Goal: Information Seeking & Learning: Learn about a topic

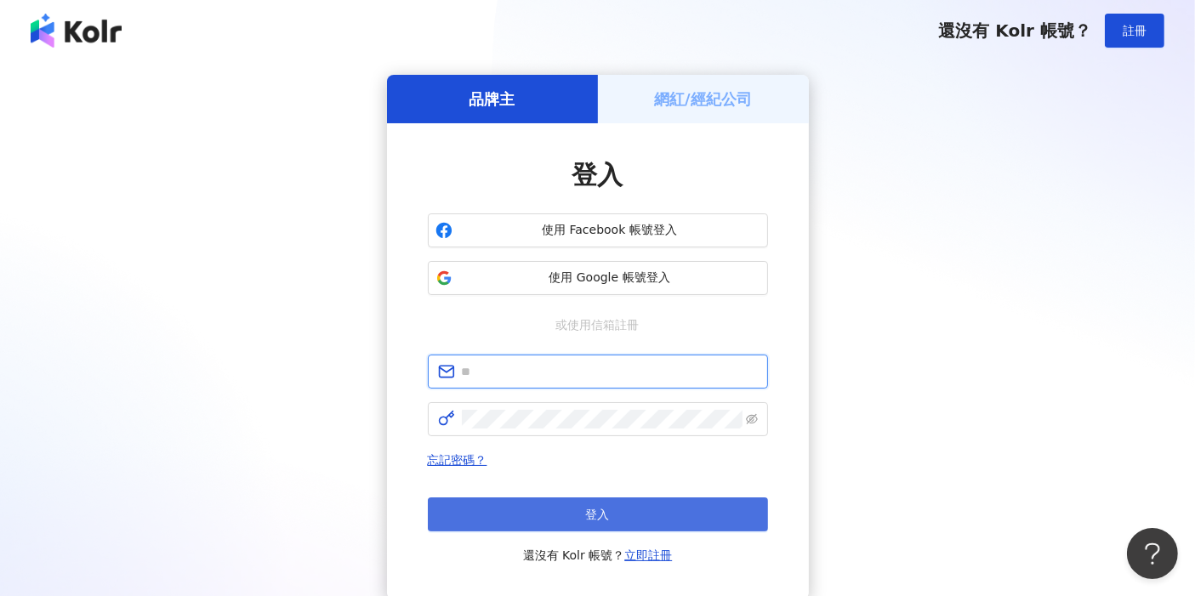
type input "**********"
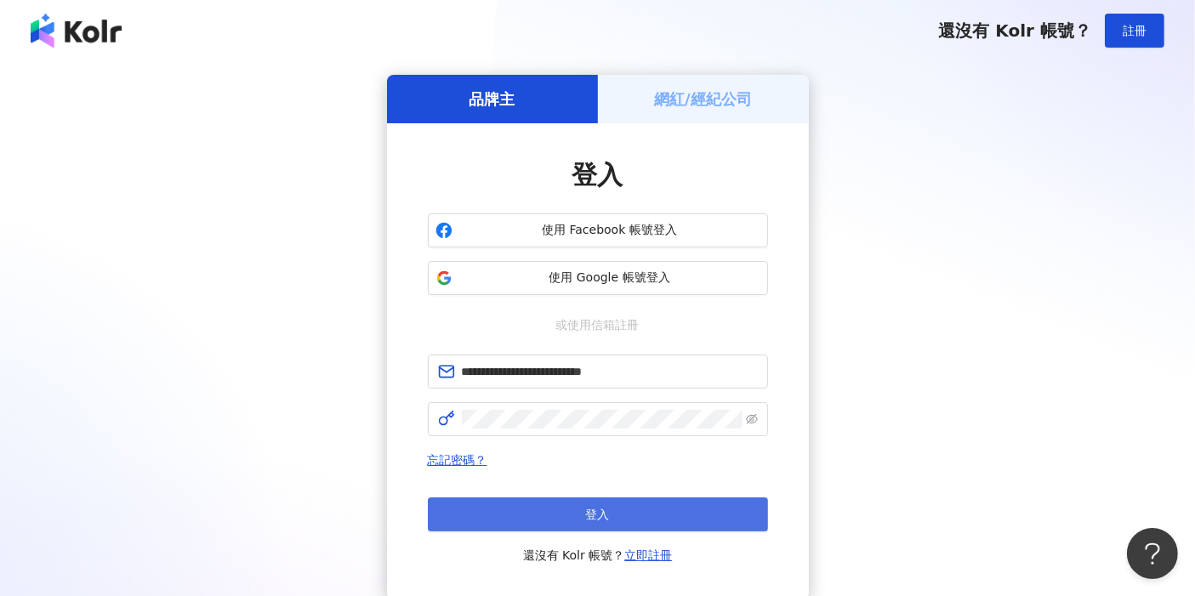
click at [590, 508] on span "登入" at bounding box center [598, 515] width 24 height 14
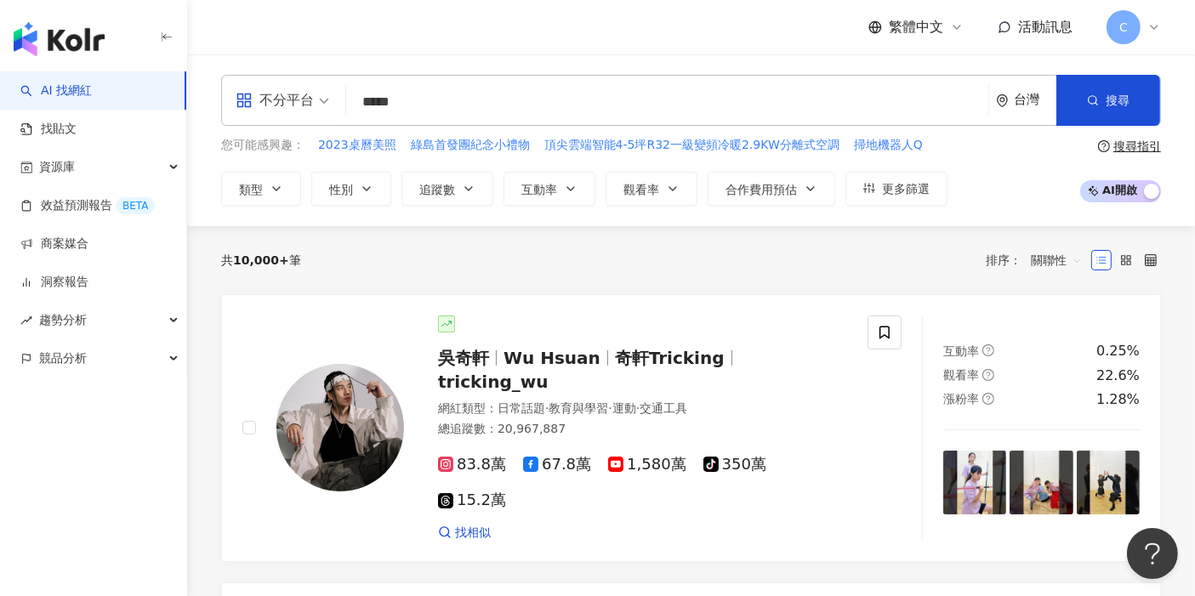
type input "*****"
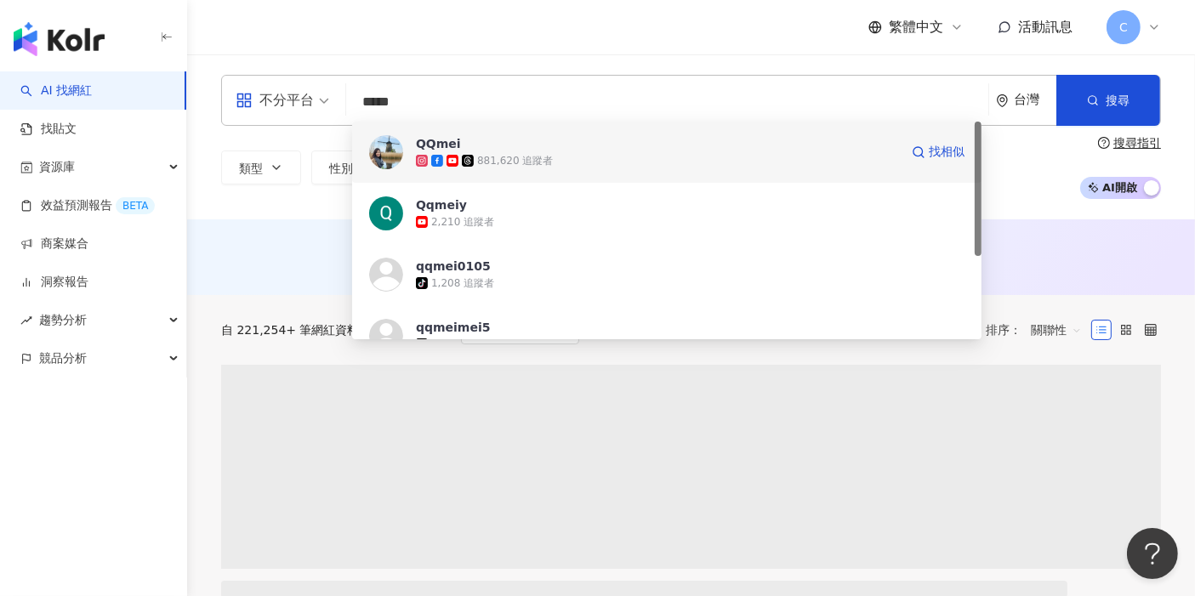
click at [458, 138] on span "QQmei" at bounding box center [657, 143] width 483 height 17
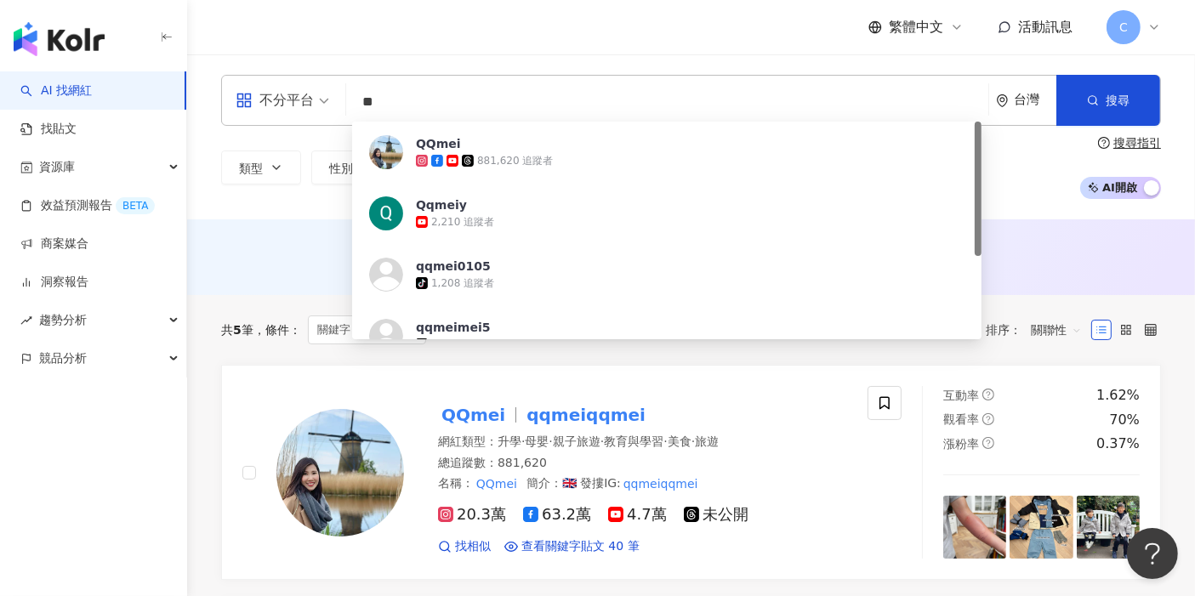
type input "*"
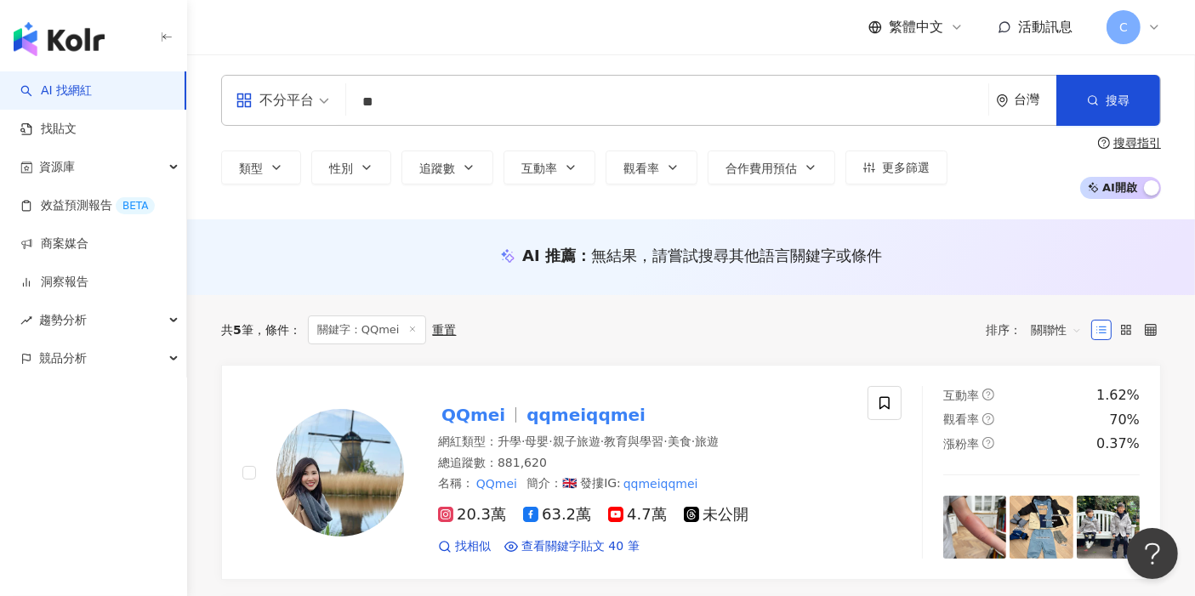
type input "*"
type input "**"
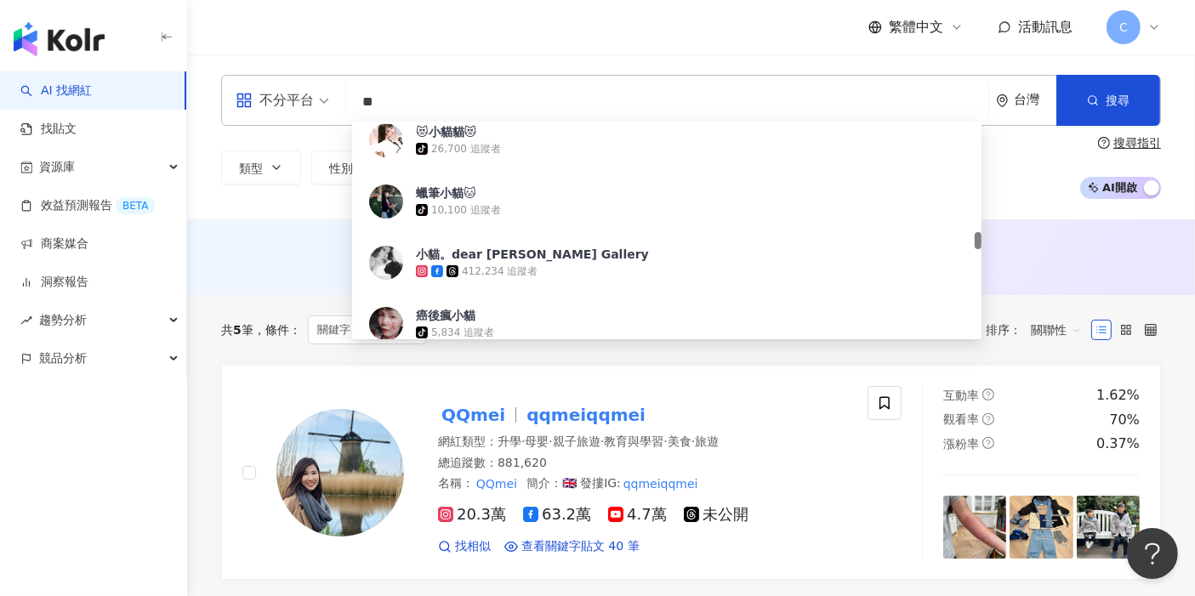
scroll to position [1545, 0]
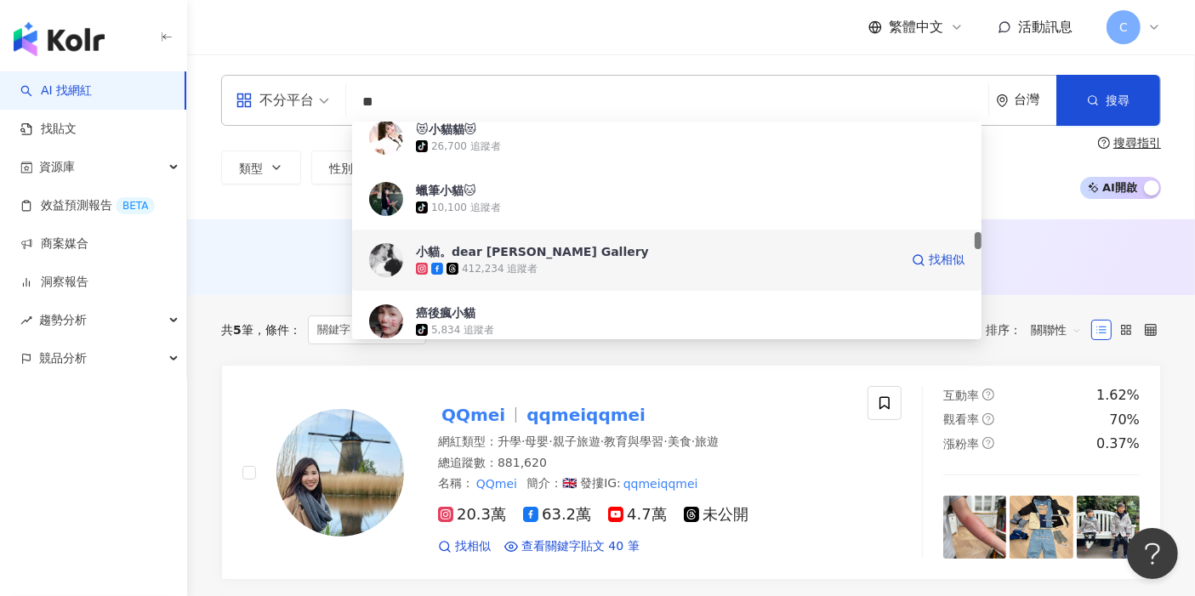
click at [496, 266] on div "412,234 追蹤者" at bounding box center [500, 269] width 76 height 14
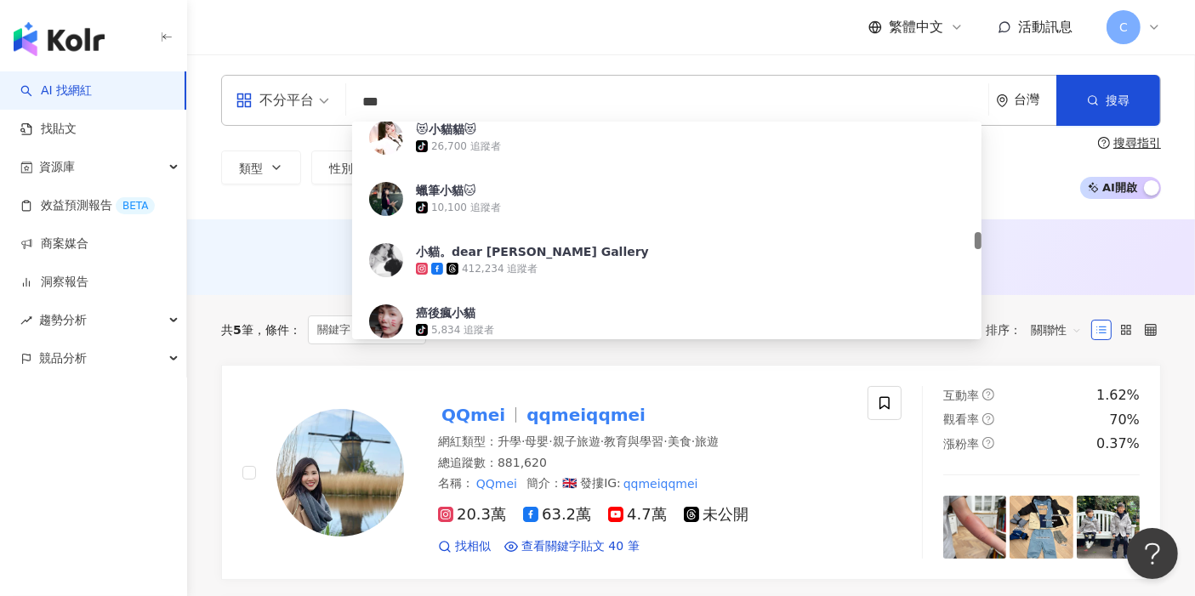
scroll to position [0, 0]
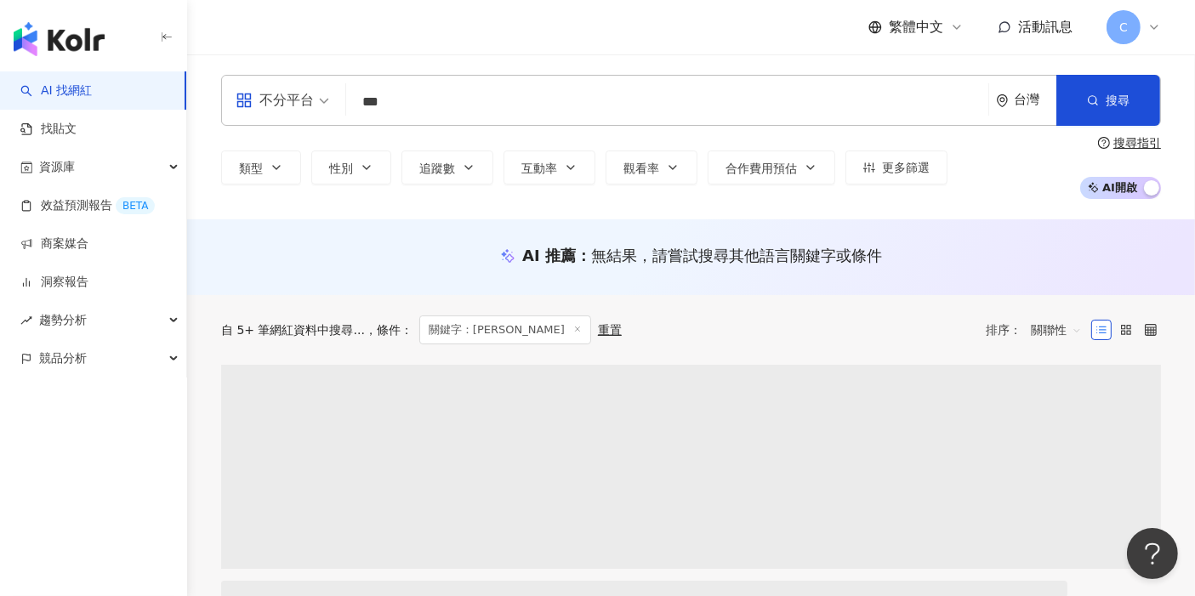
type input "***"
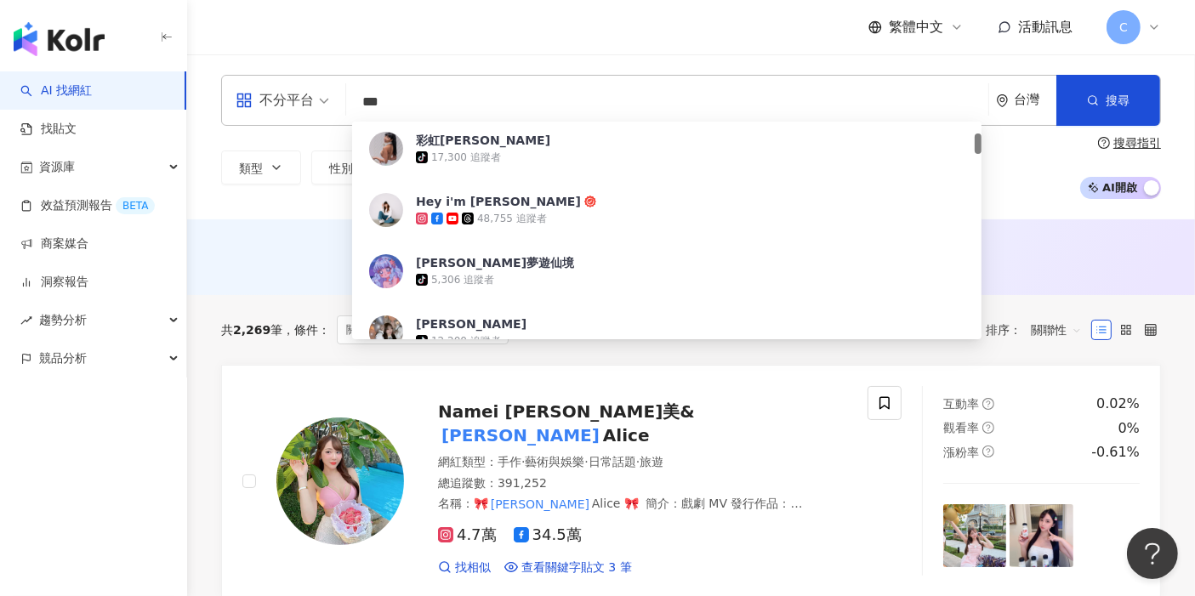
scroll to position [127, 0]
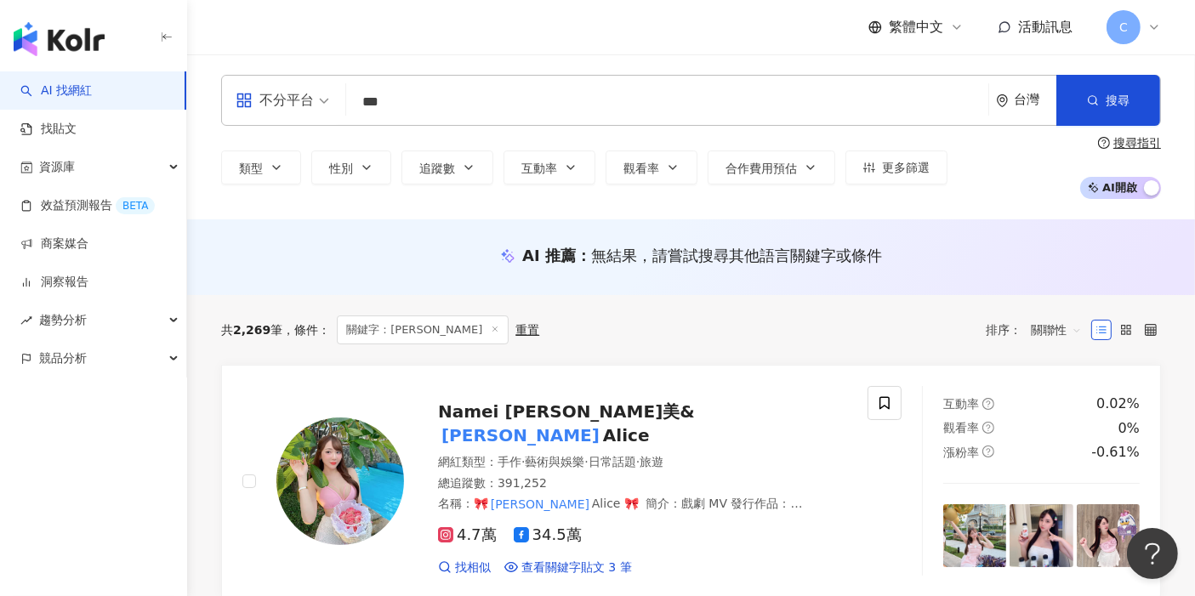
click at [287, 276] on div "AI 推薦 ： 無結果，請嘗試搜尋其他語言關鍵字或條件" at bounding box center [691, 260] width 1008 height 31
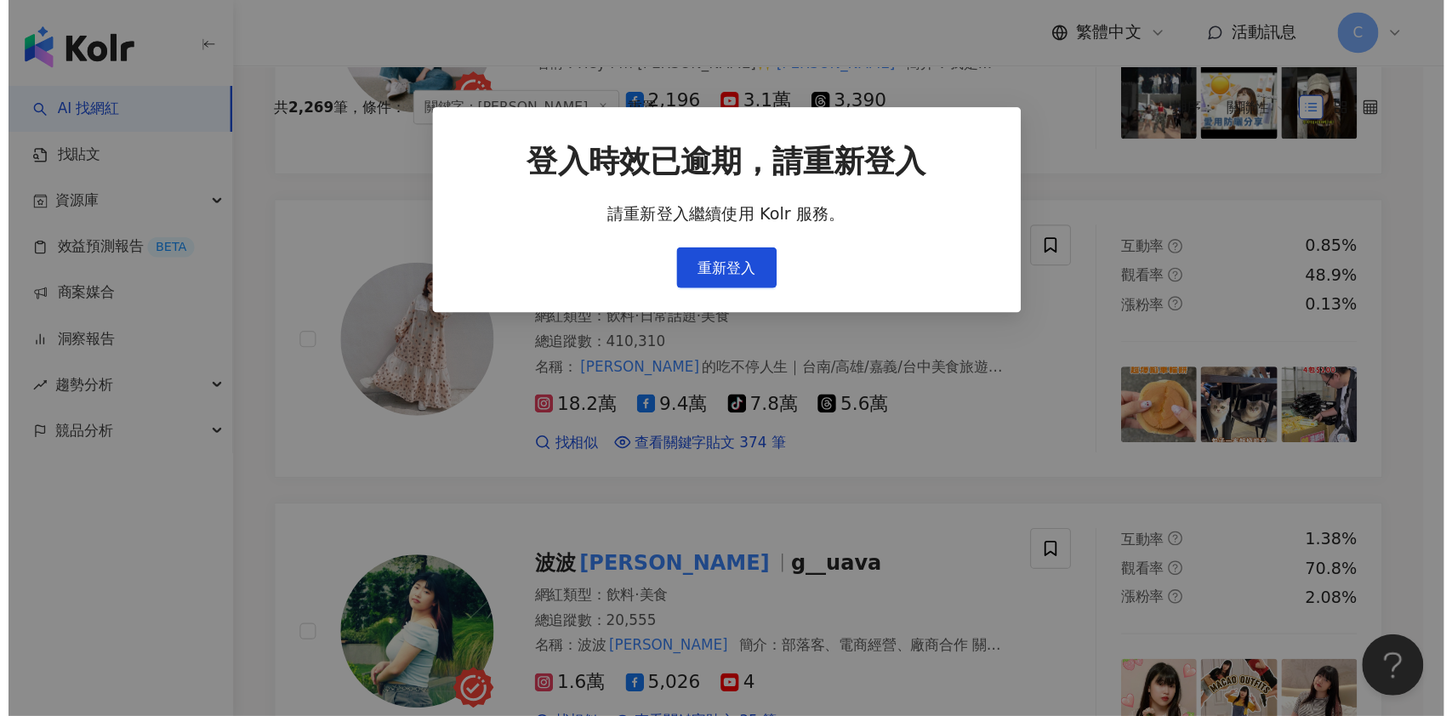
scroll to position [0, 0]
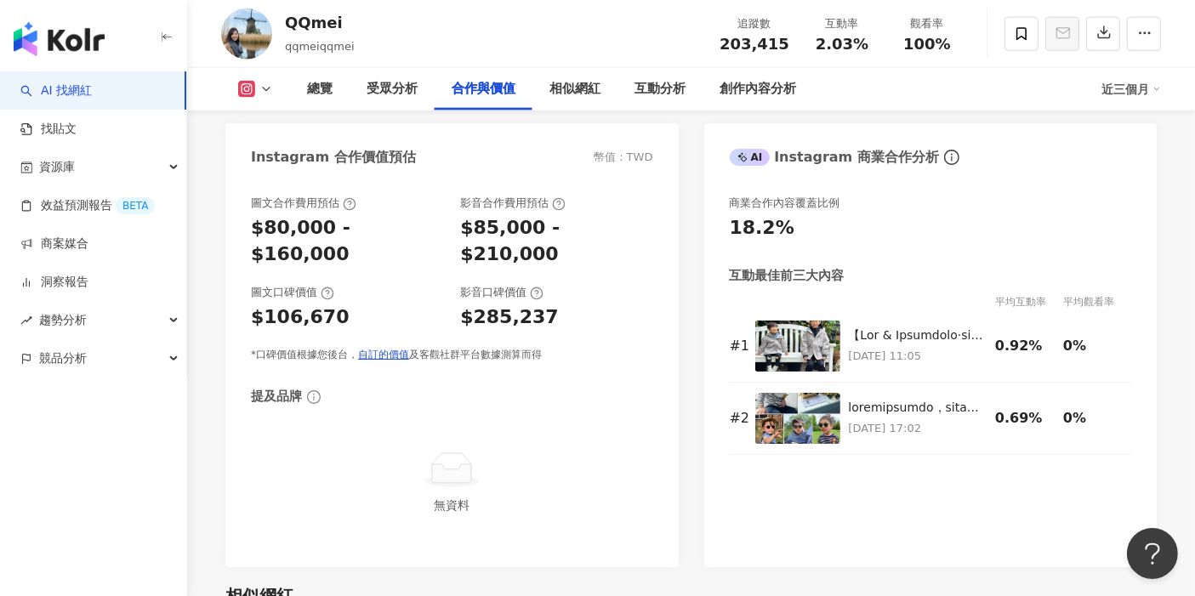
scroll to position [2347, 0]
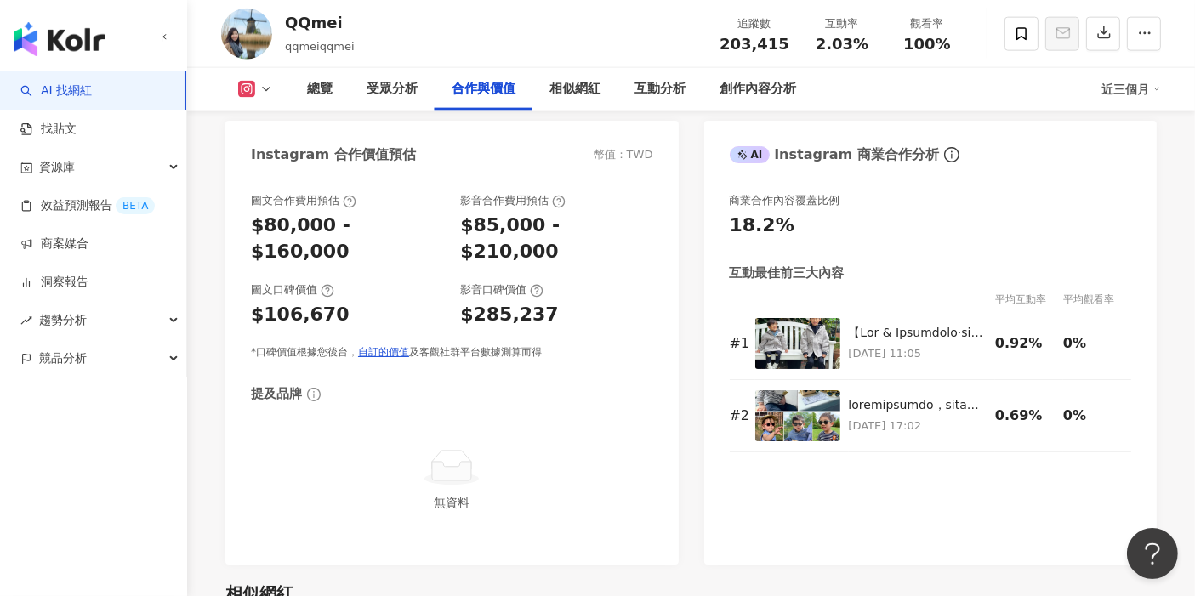
click at [548, 215] on div "$85,000 - $210,000" at bounding box center [556, 239] width 192 height 53
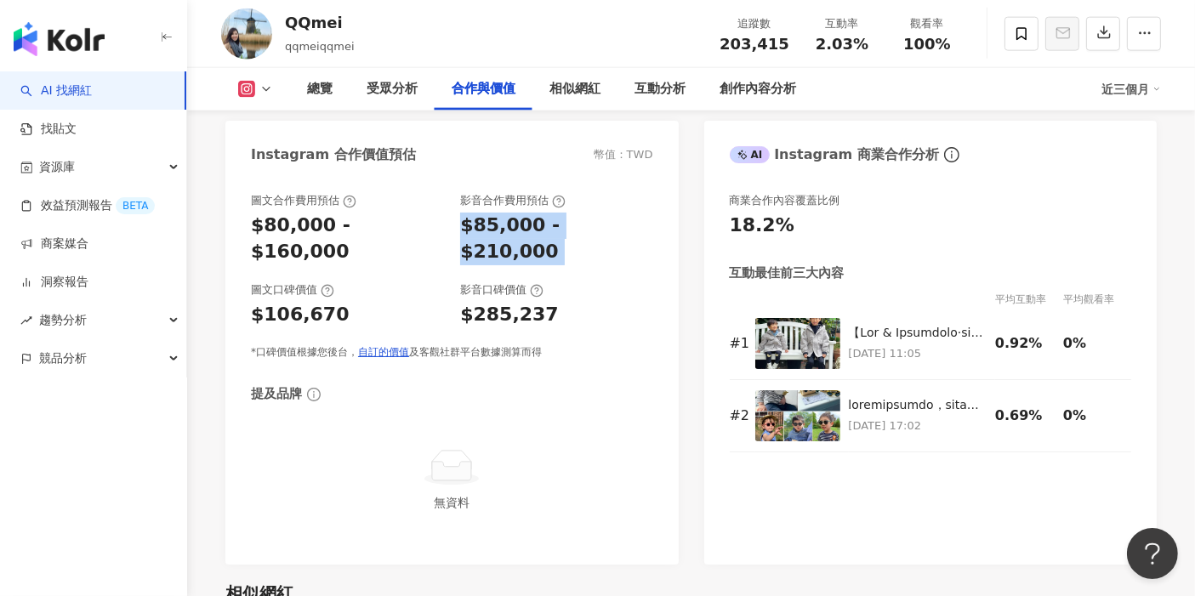
click at [548, 215] on div "$85,000 - $210,000" at bounding box center [556, 239] width 192 height 53
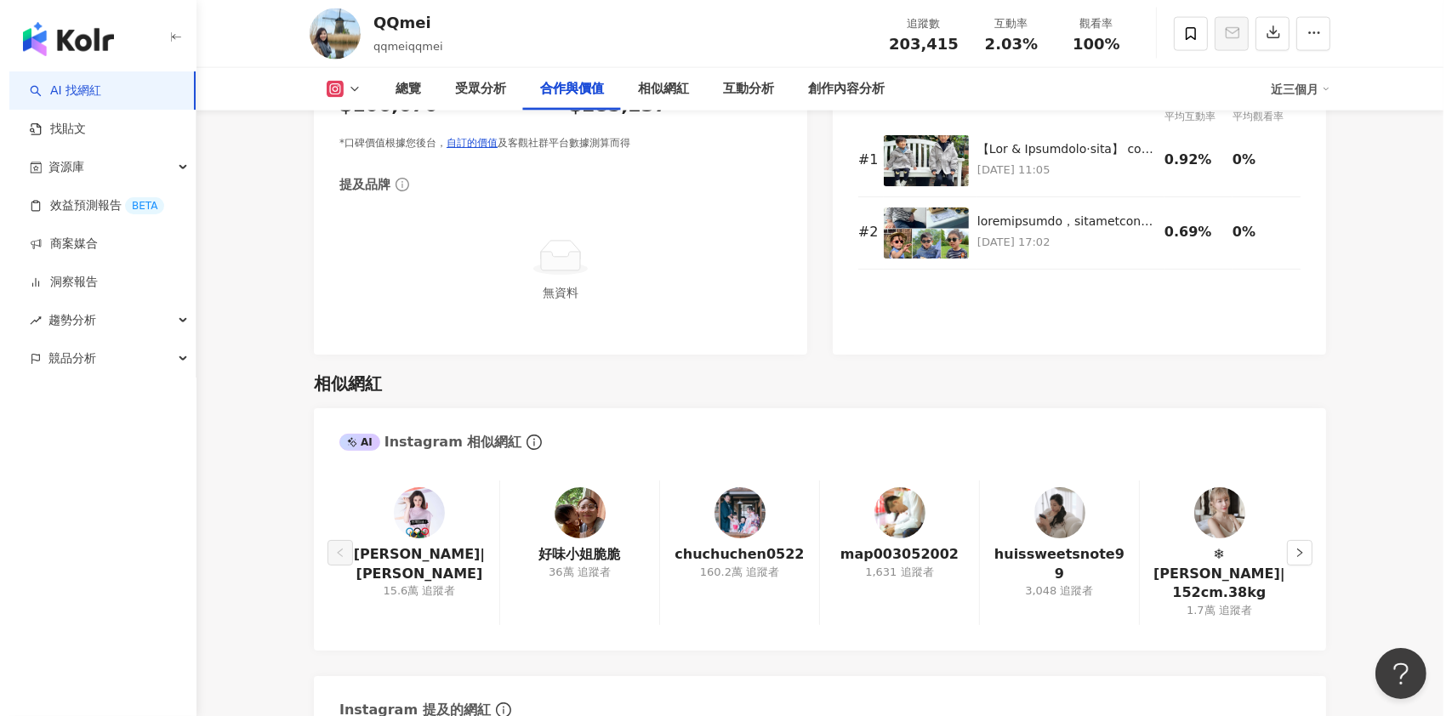
scroll to position [2721, 0]
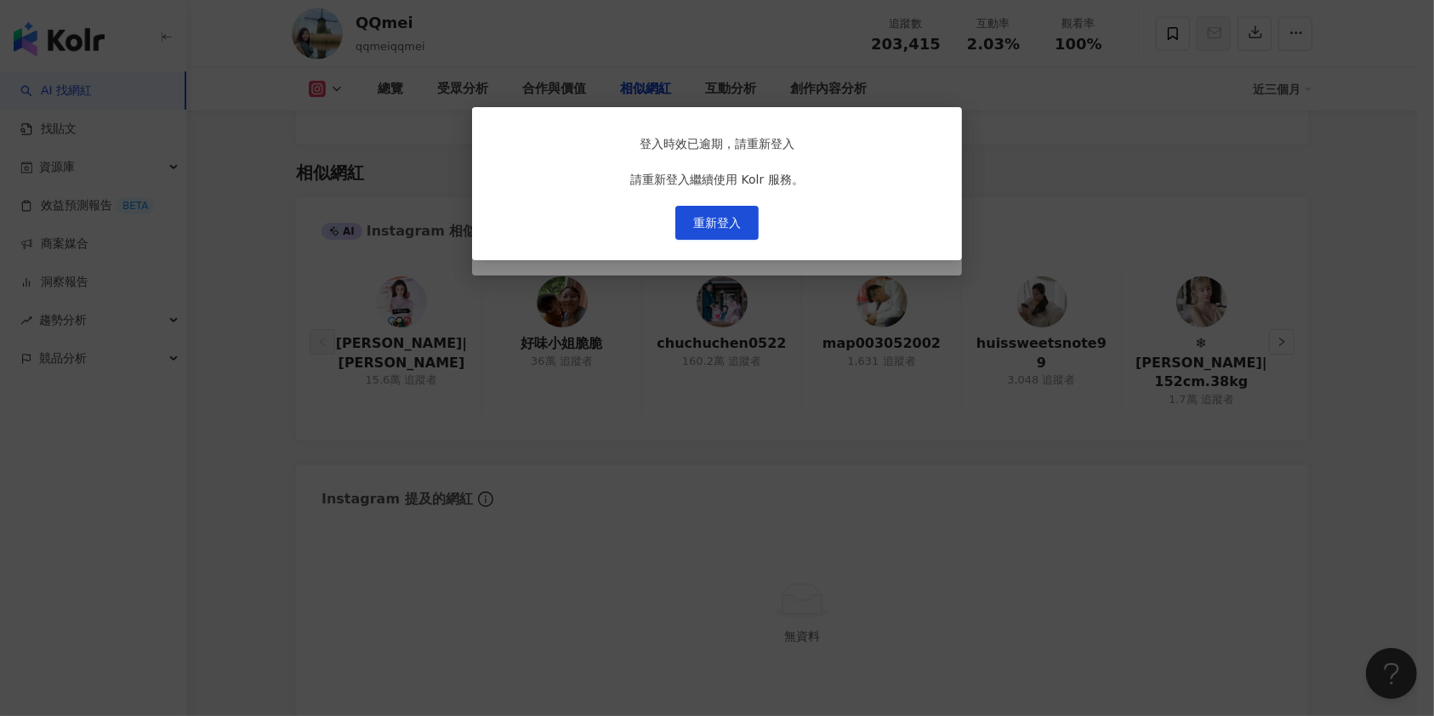
click at [660, 447] on div "登入時效已逾期，請重新登入 請重新登入繼續使用 Kolr 服務。 重新登入" at bounding box center [717, 358] width 1434 height 716
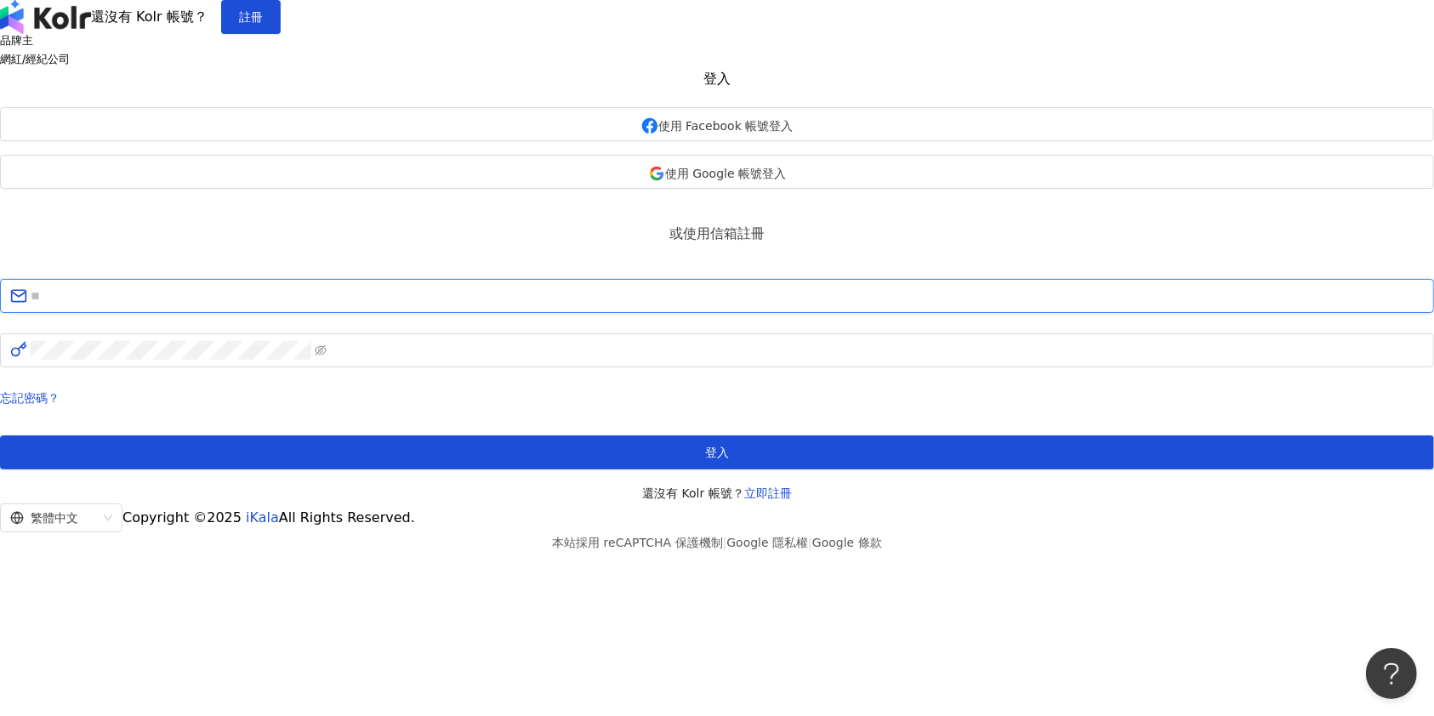
type input "**********"
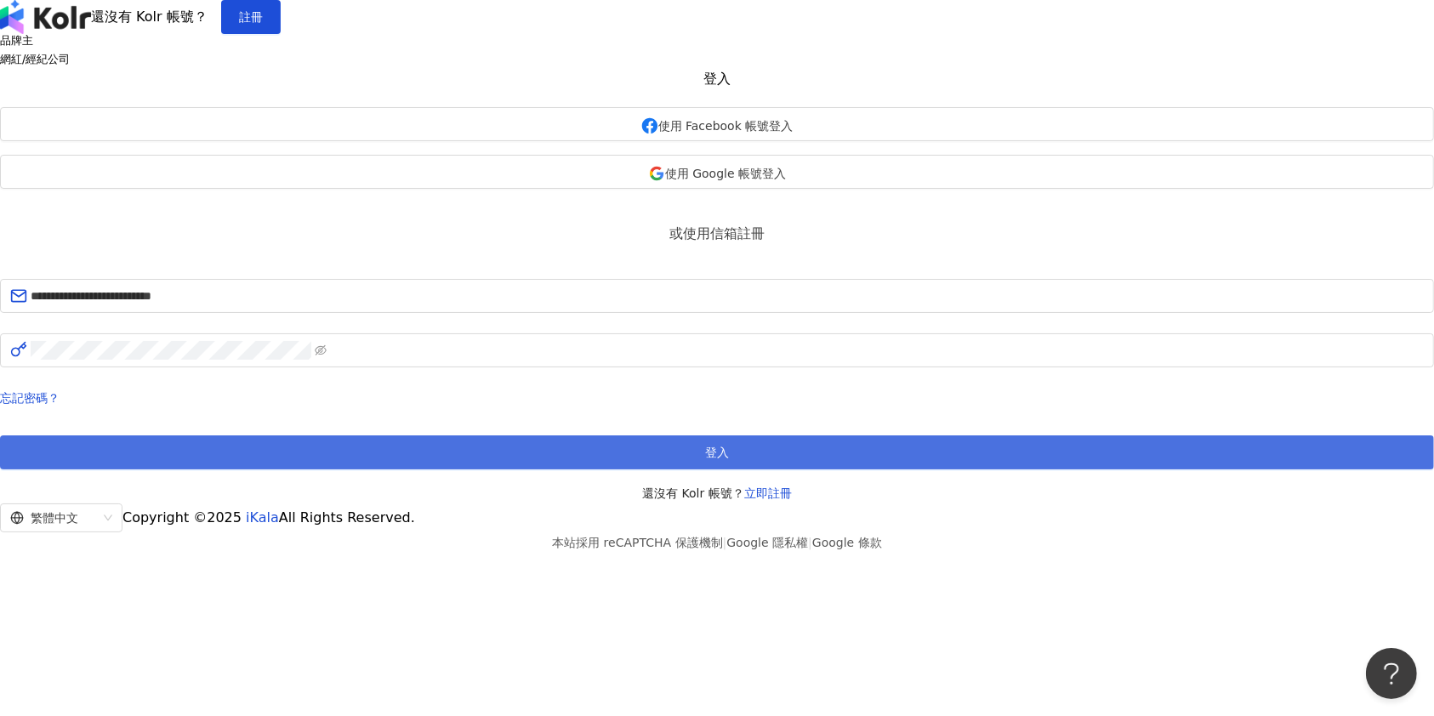
click at [651, 469] on button "登入" at bounding box center [717, 452] width 1434 height 34
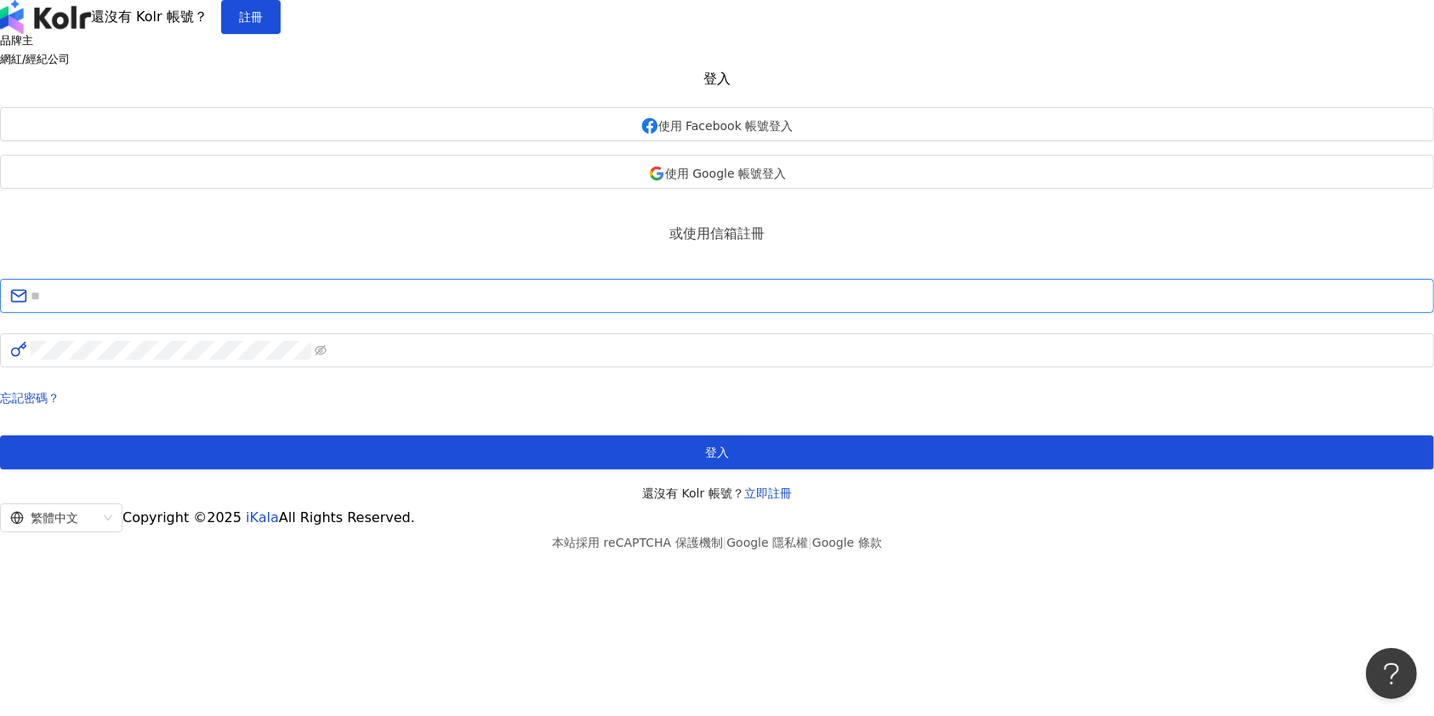
type input "**********"
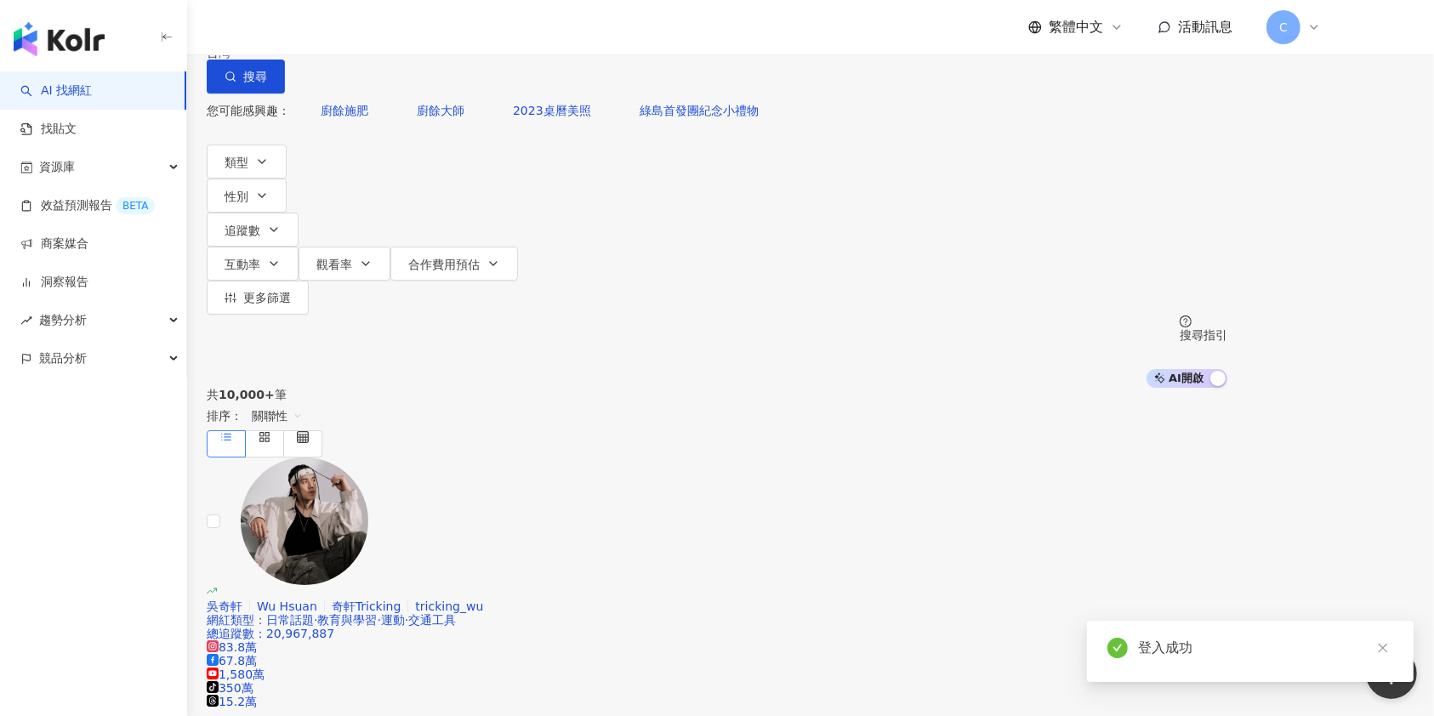
click at [454, 32] on input "search" at bounding box center [385, 16] width 138 height 32
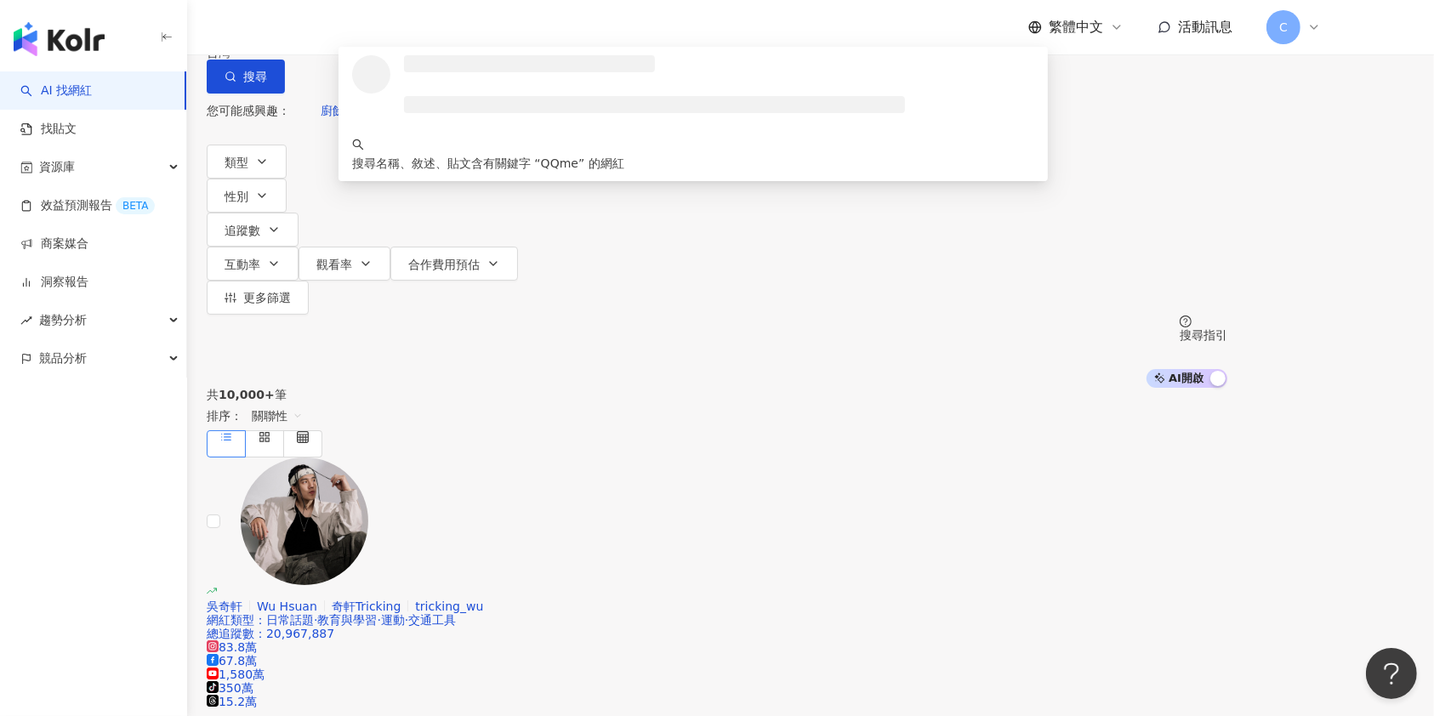
type input "*****"
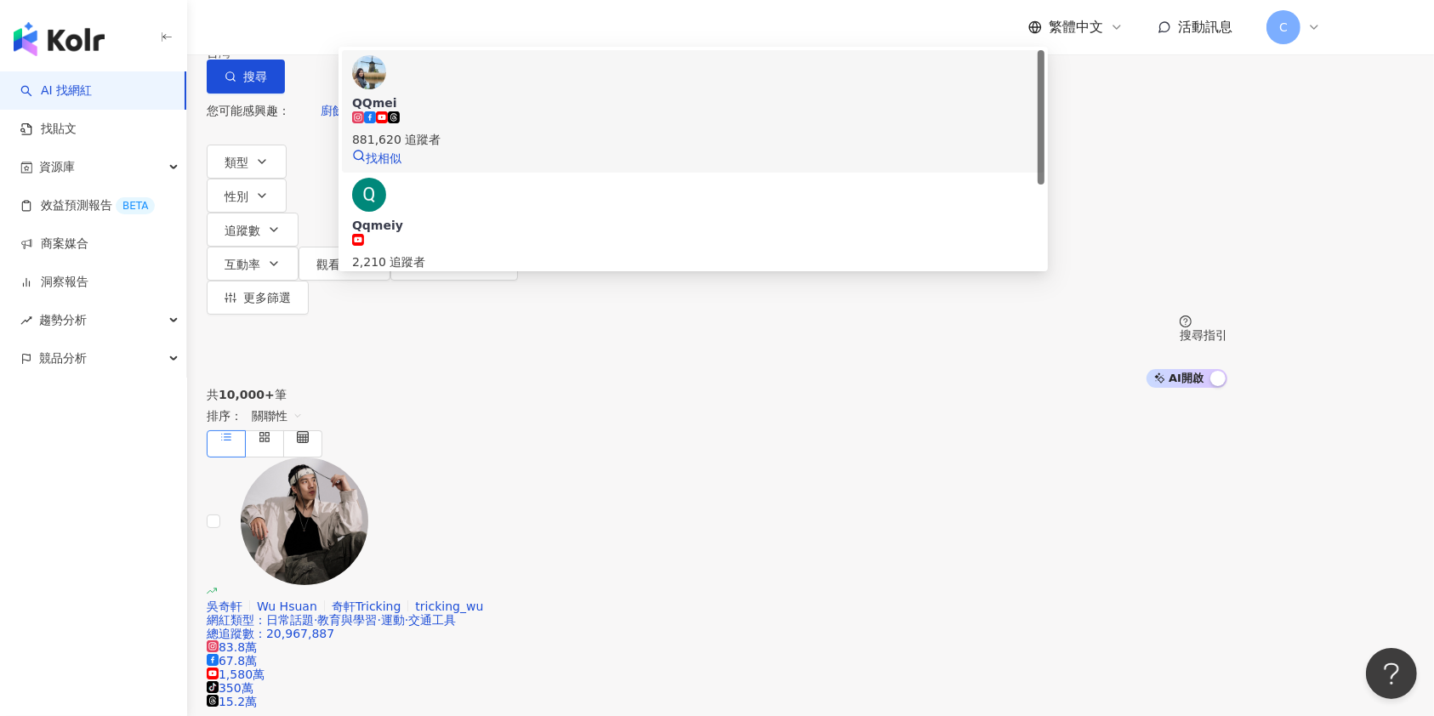
click at [565, 149] on div "881,620 追蹤者" at bounding box center [693, 139] width 682 height 19
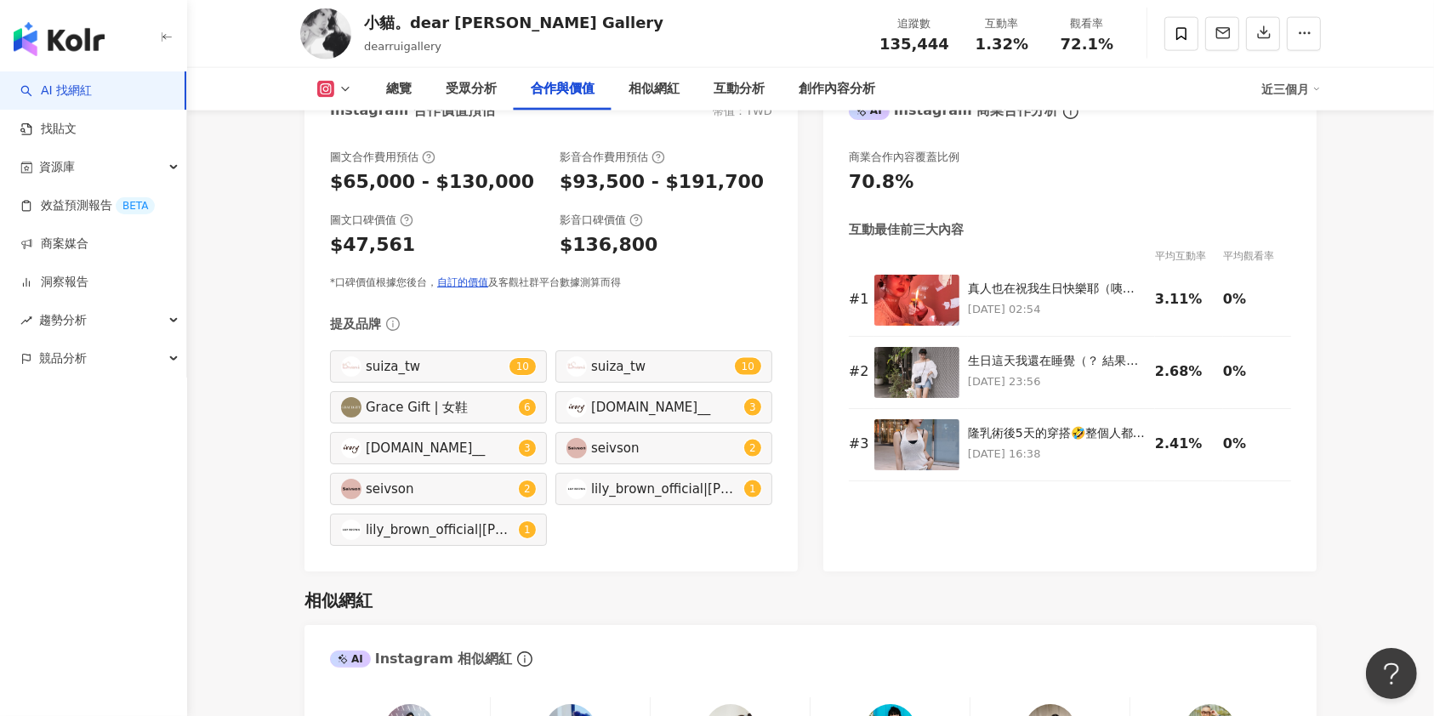
scroll to position [2267, 0]
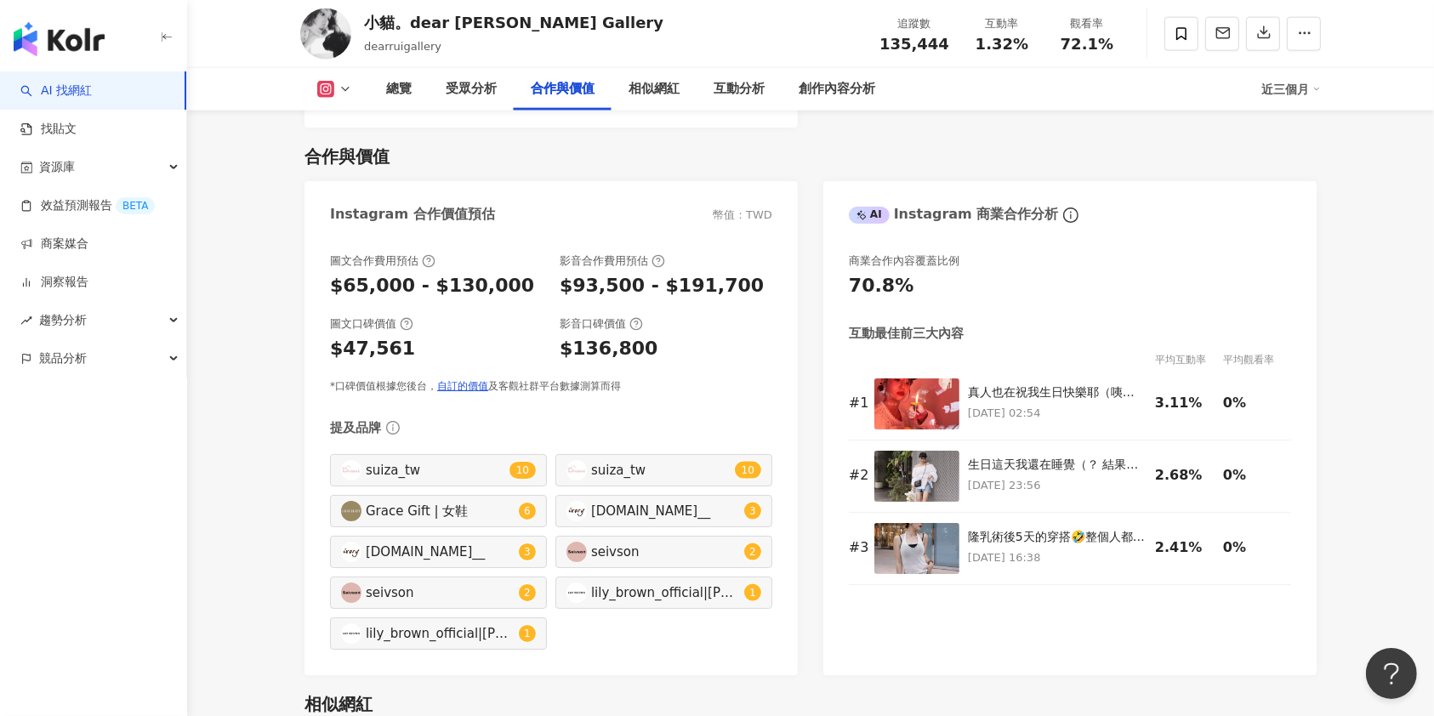
click at [332, 97] on icon at bounding box center [325, 89] width 17 height 17
click at [340, 157] on button "Facebook" at bounding box center [361, 161] width 102 height 24
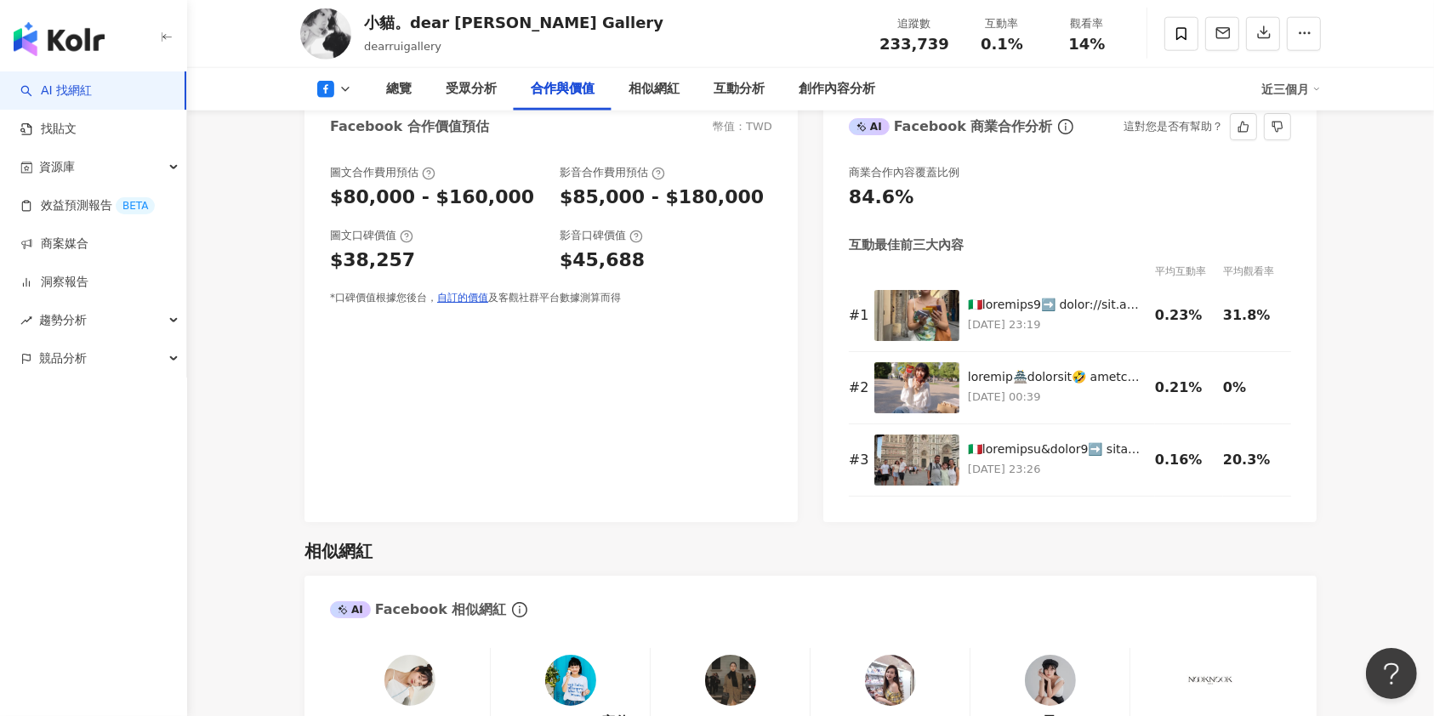
scroll to position [1927, 0]
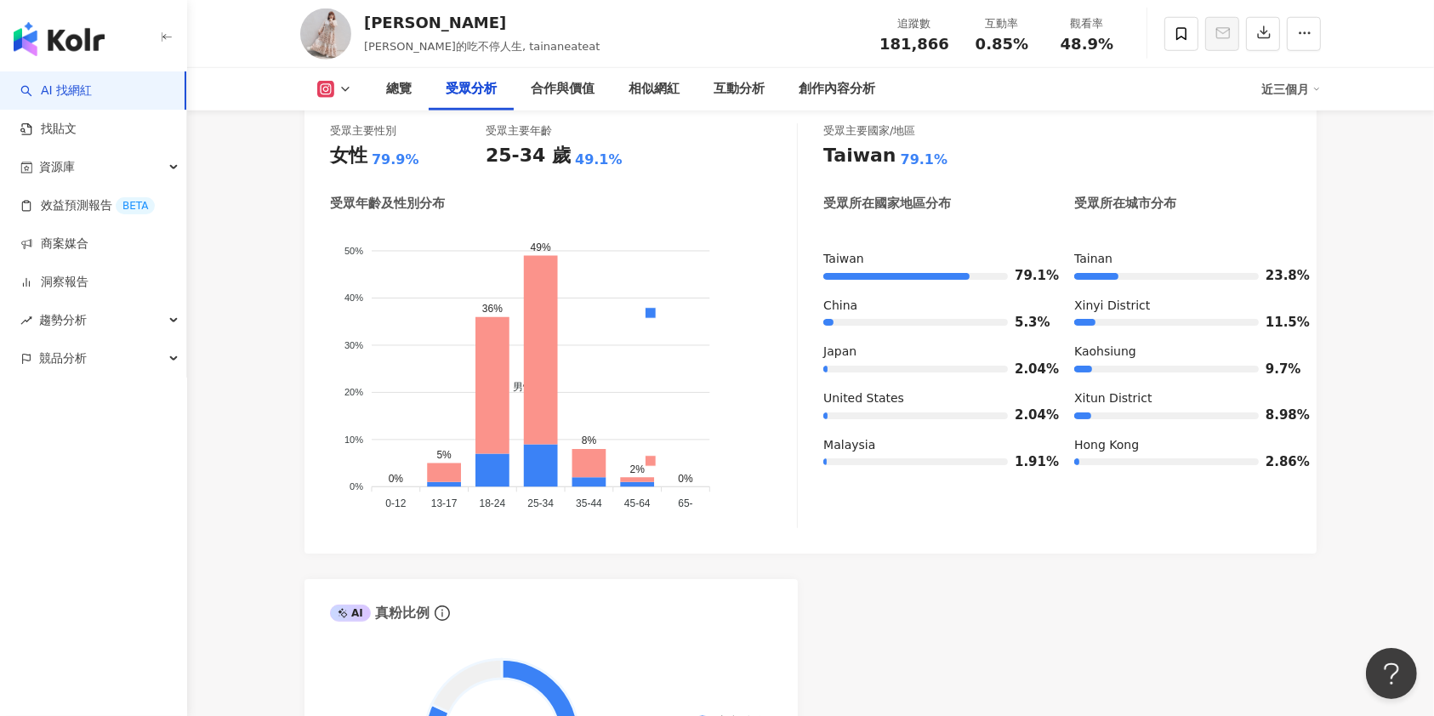
scroll to position [1488, 0]
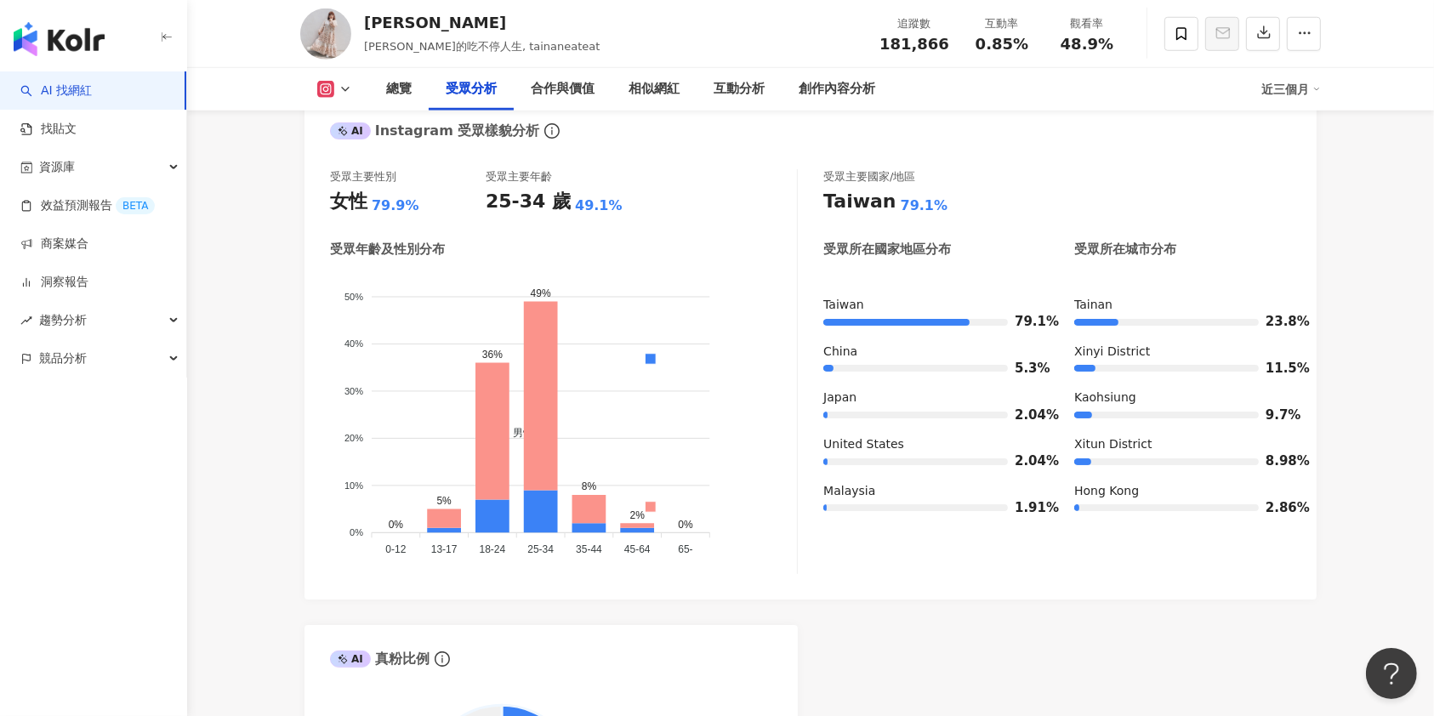
click at [337, 82] on button at bounding box center [334, 89] width 69 height 17
click at [344, 162] on button "Facebook" at bounding box center [361, 160] width 102 height 24
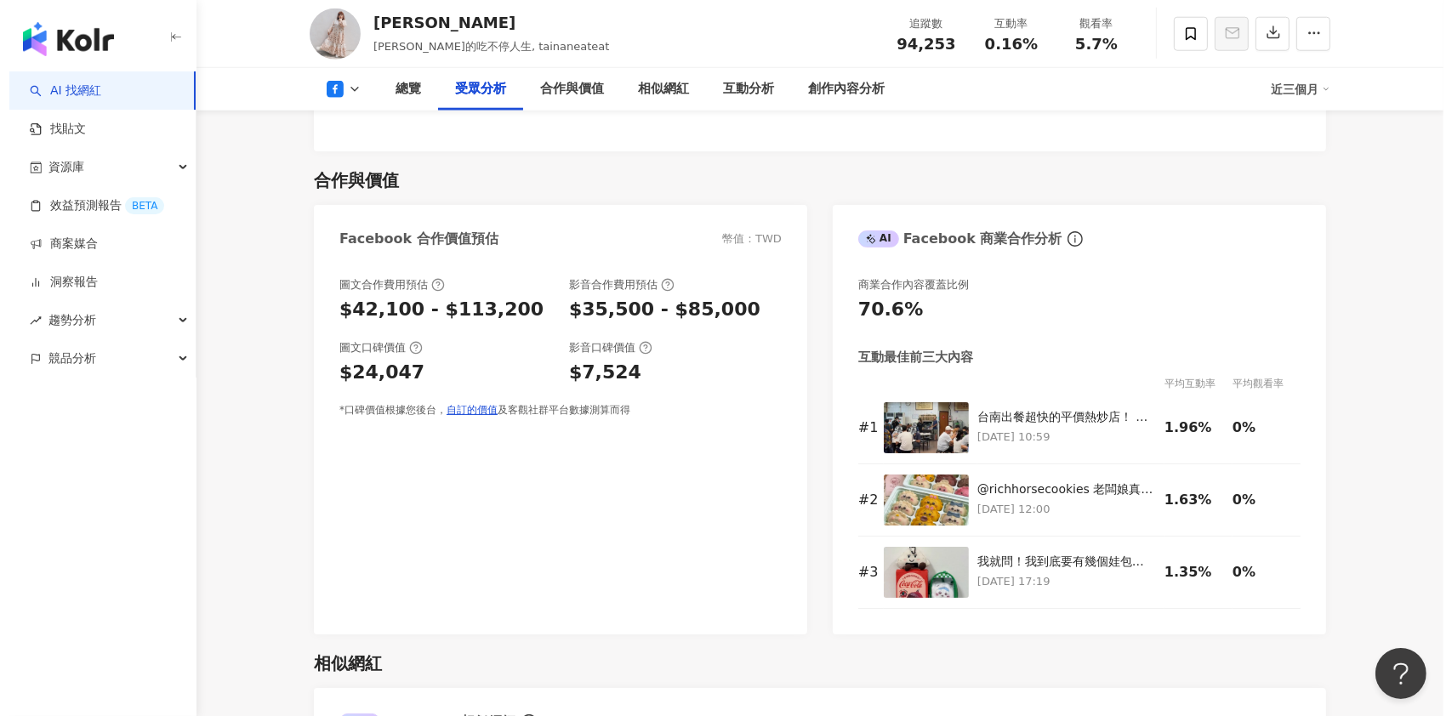
scroll to position [1814, 0]
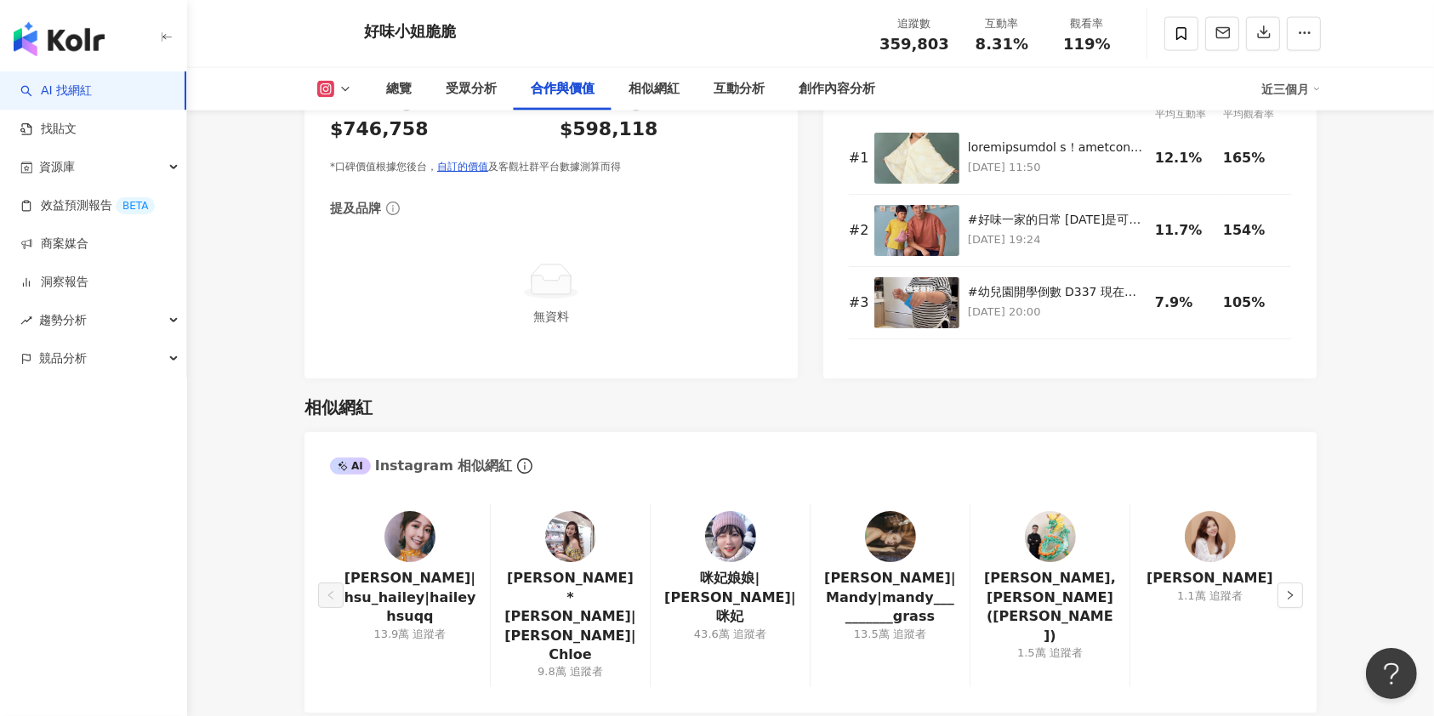
scroll to position [2607, 0]
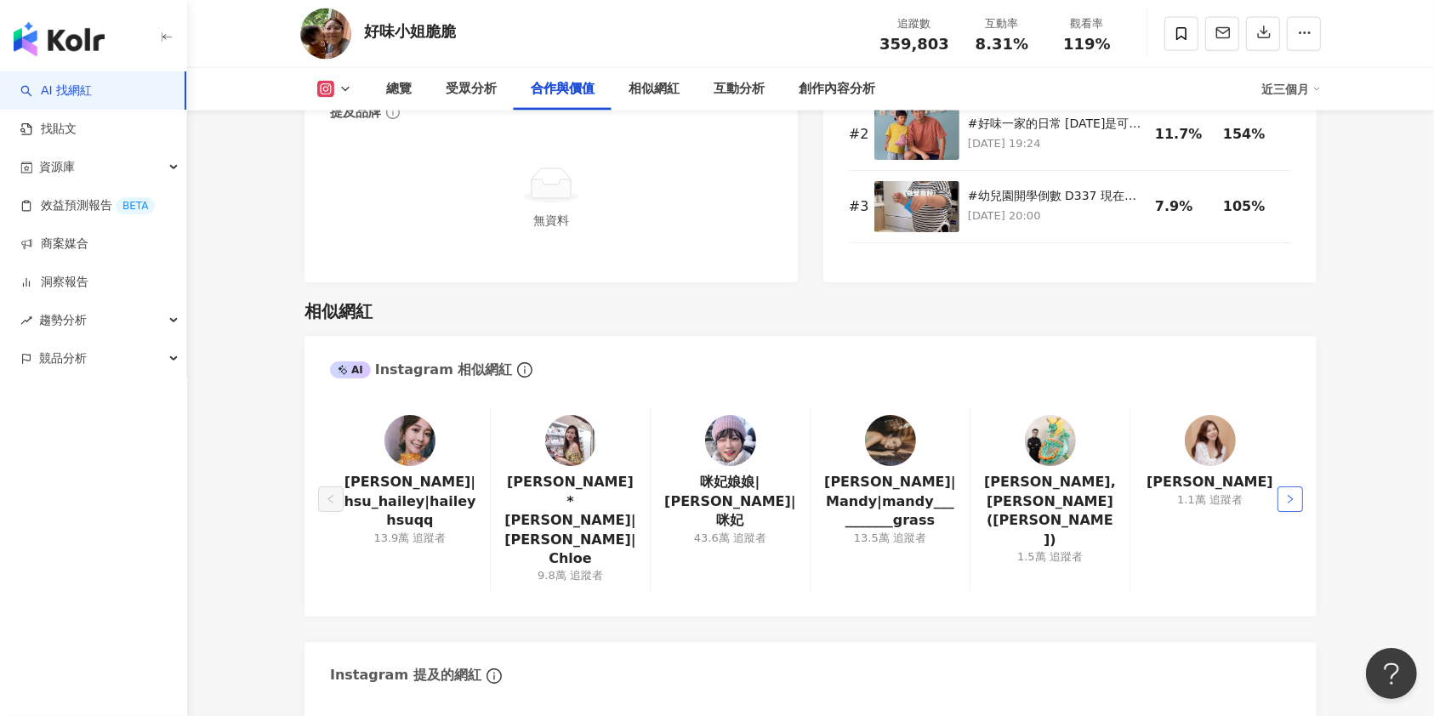
click at [1293, 494] on icon "right" at bounding box center [1290, 499] width 10 height 10
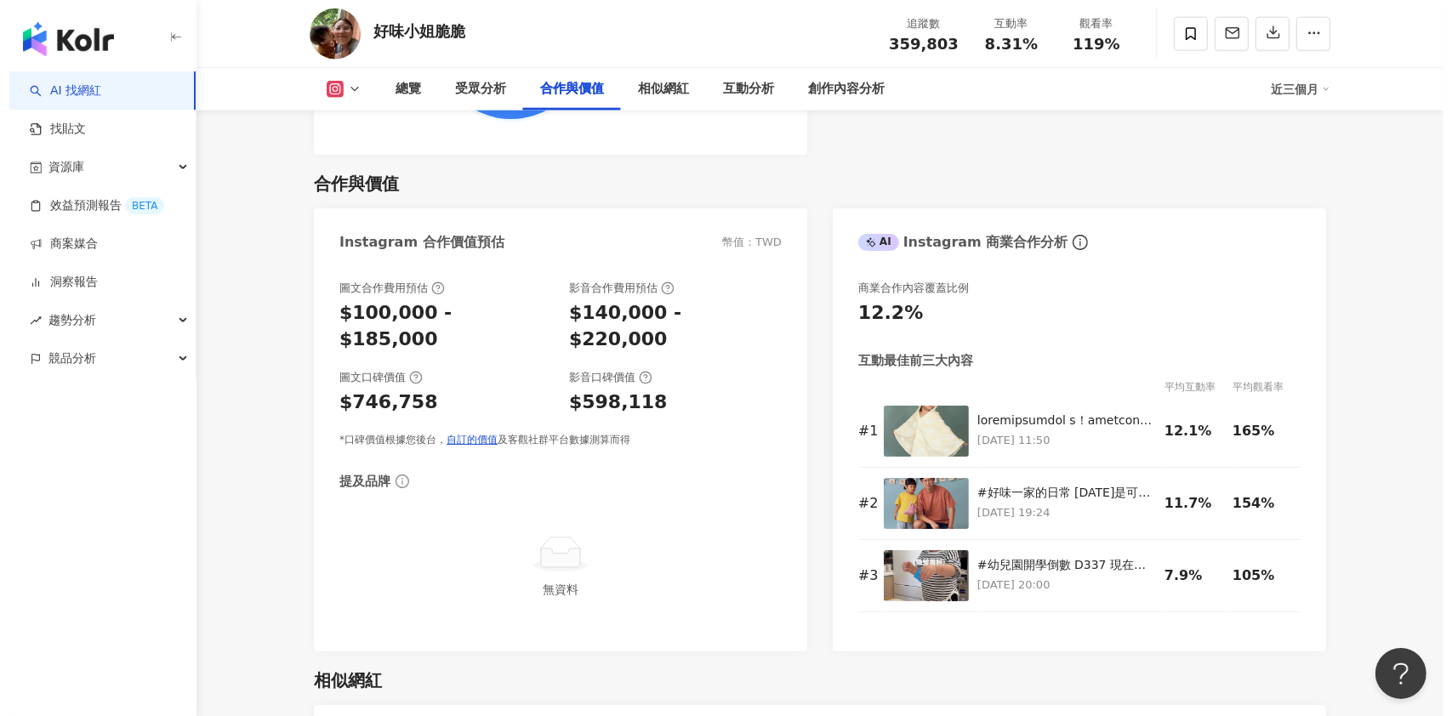
scroll to position [2154, 0]
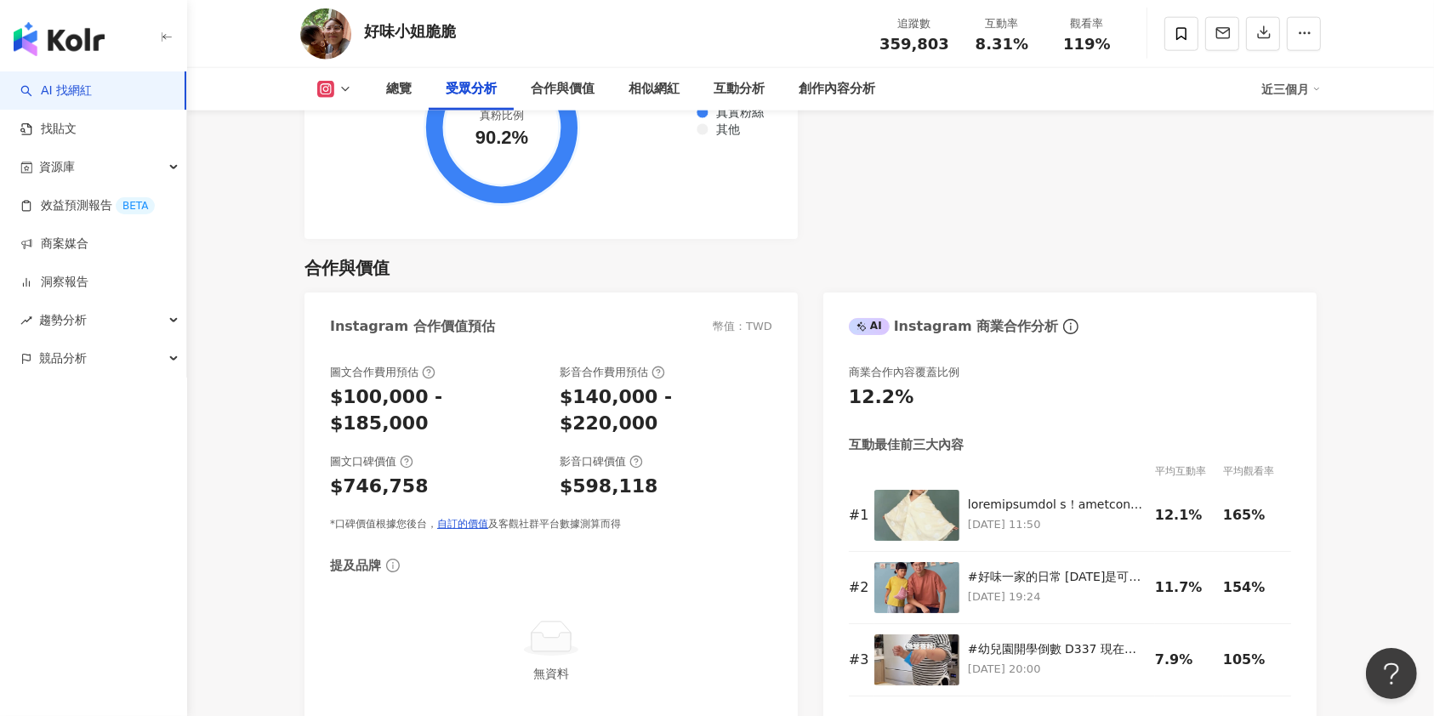
click at [348, 88] on polyline at bounding box center [345, 89] width 7 height 3
click at [1082, 293] on div "AI Instagram 商業合作分析 這對您是否有幫助？" at bounding box center [1069, 320] width 493 height 55
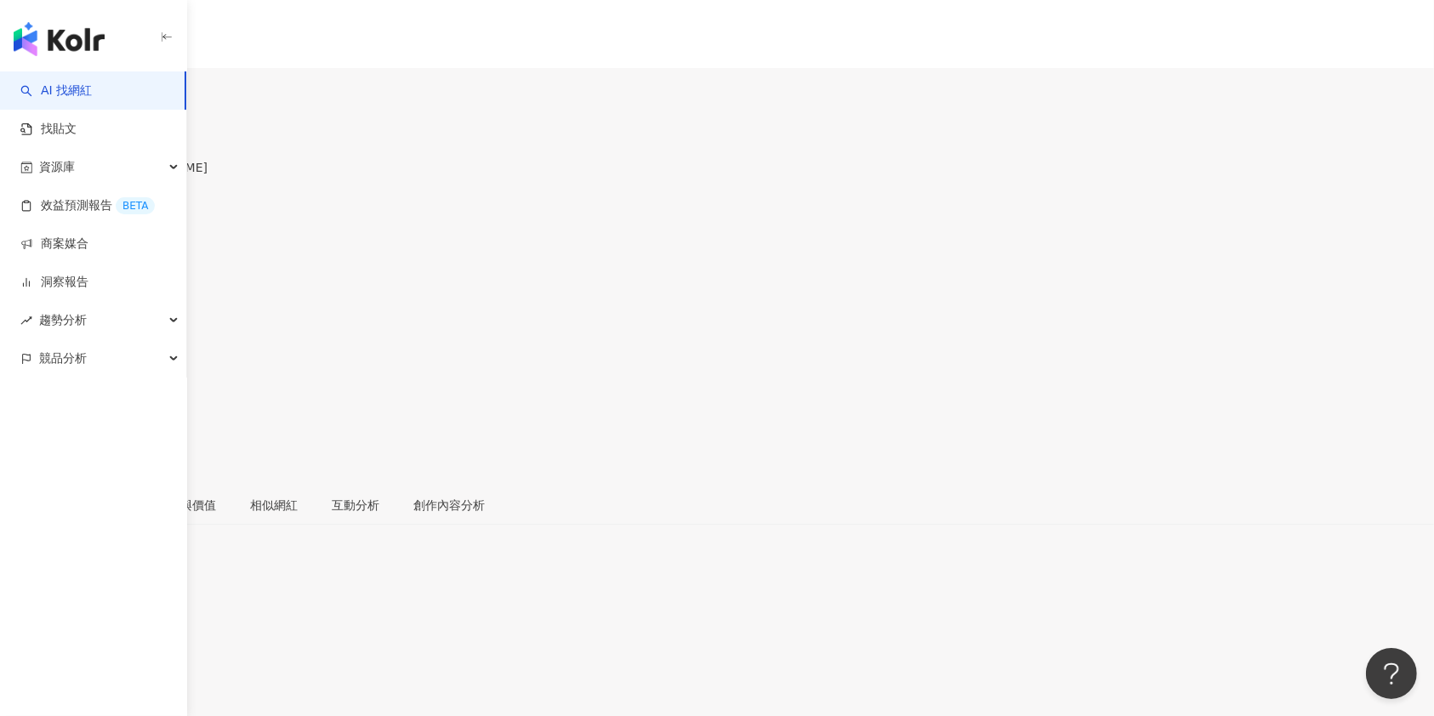
click at [502, 486] on div "創作內容分析" at bounding box center [448, 505] width 105 height 39
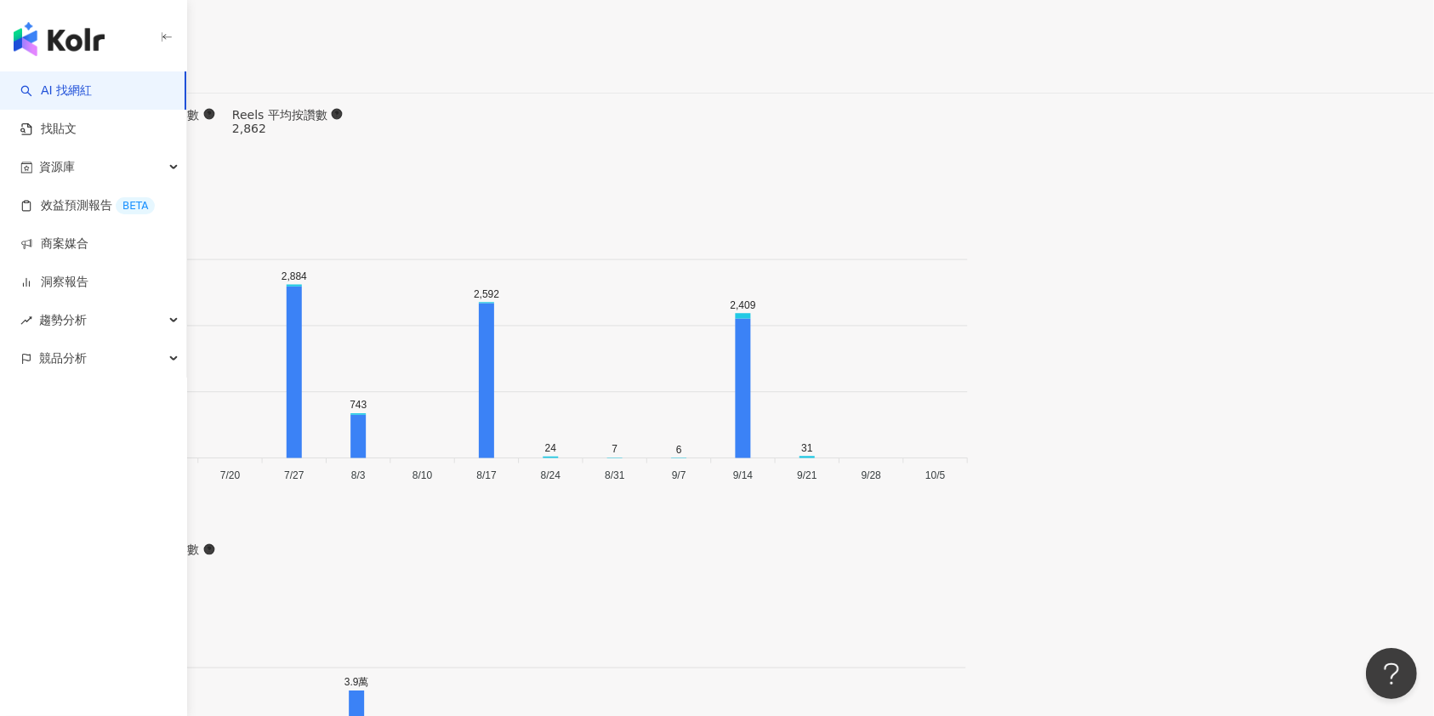
scroll to position [5241, 0]
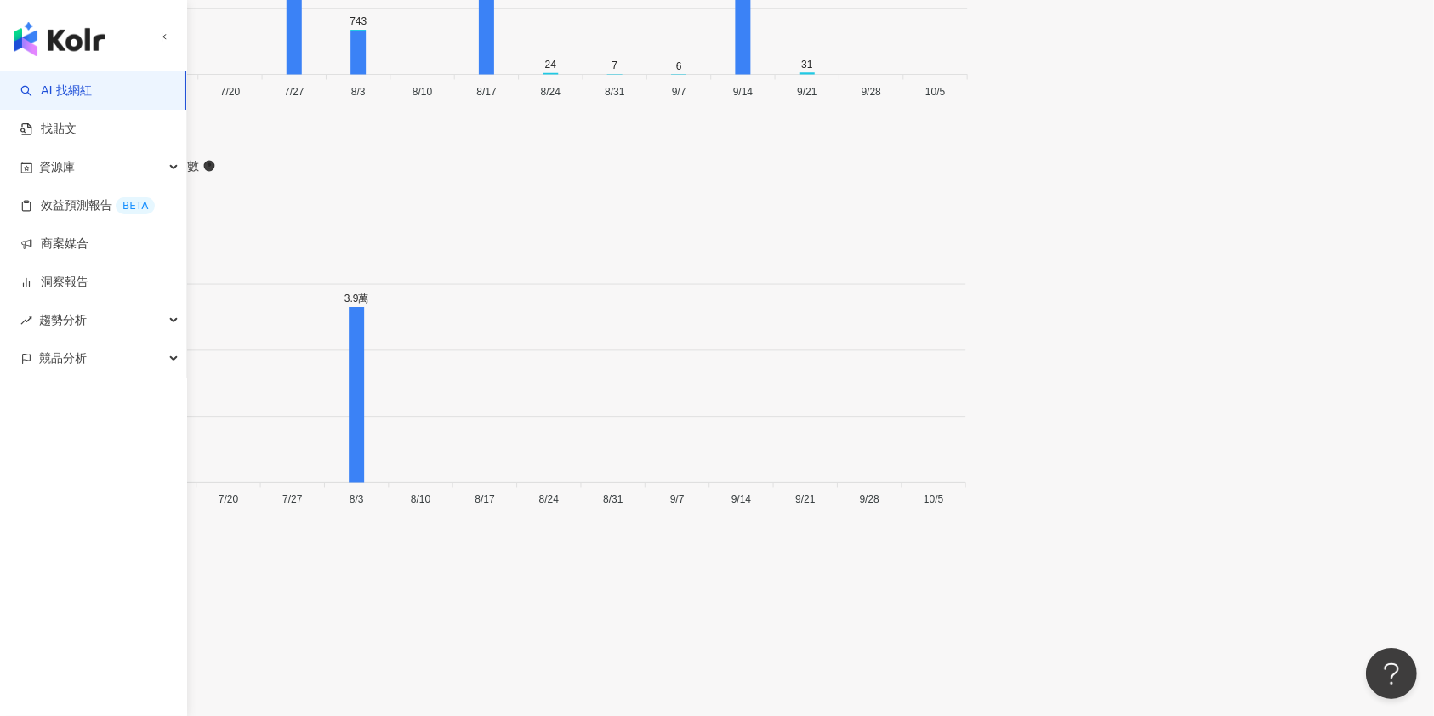
scroll to position [5887, 0]
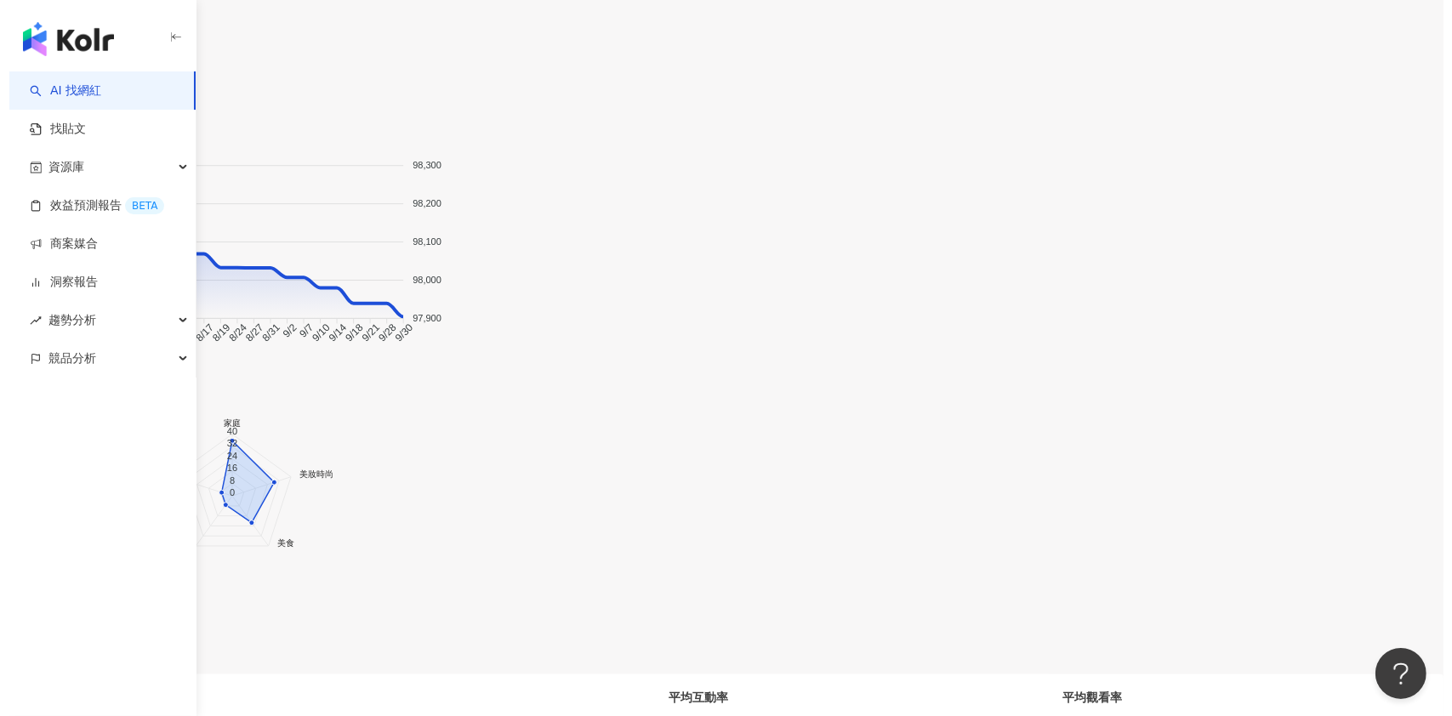
scroll to position [1465, 0]
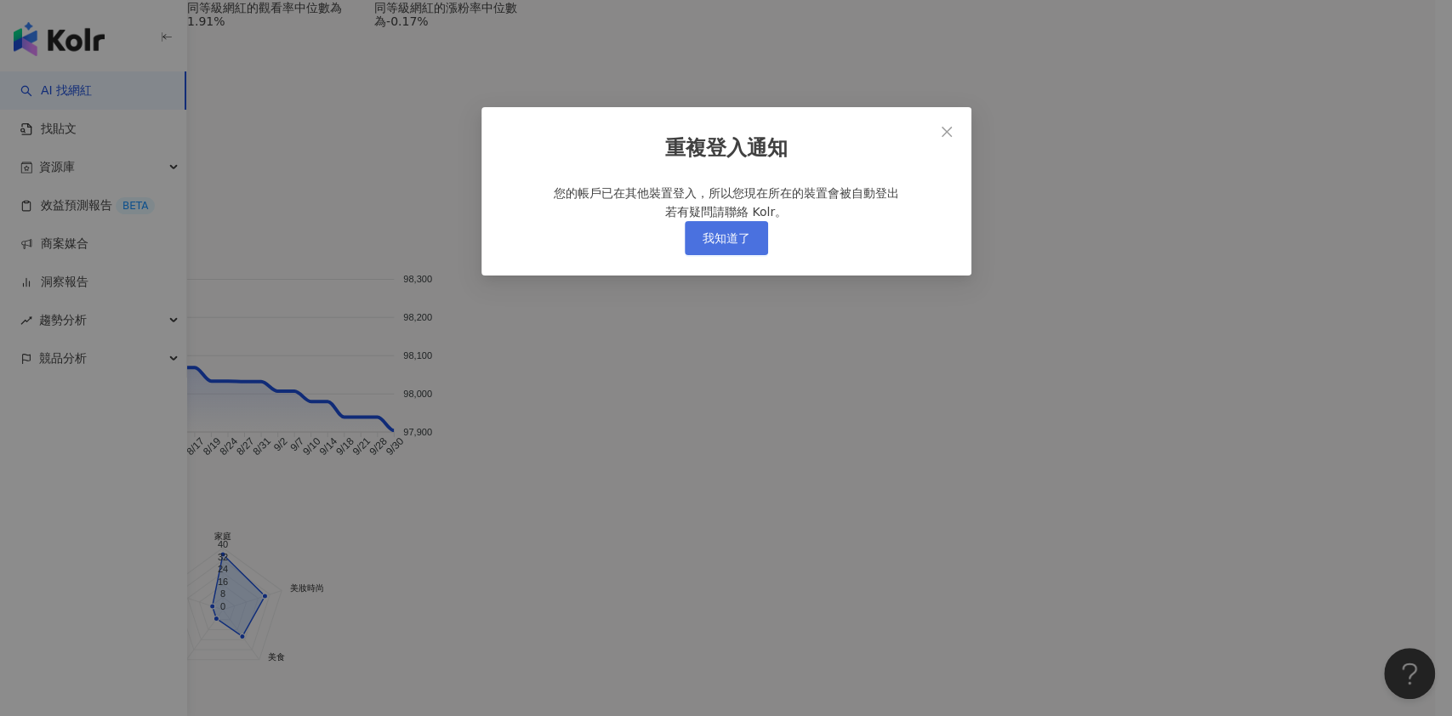
click at [744, 255] on button "我知道了" at bounding box center [726, 238] width 83 height 34
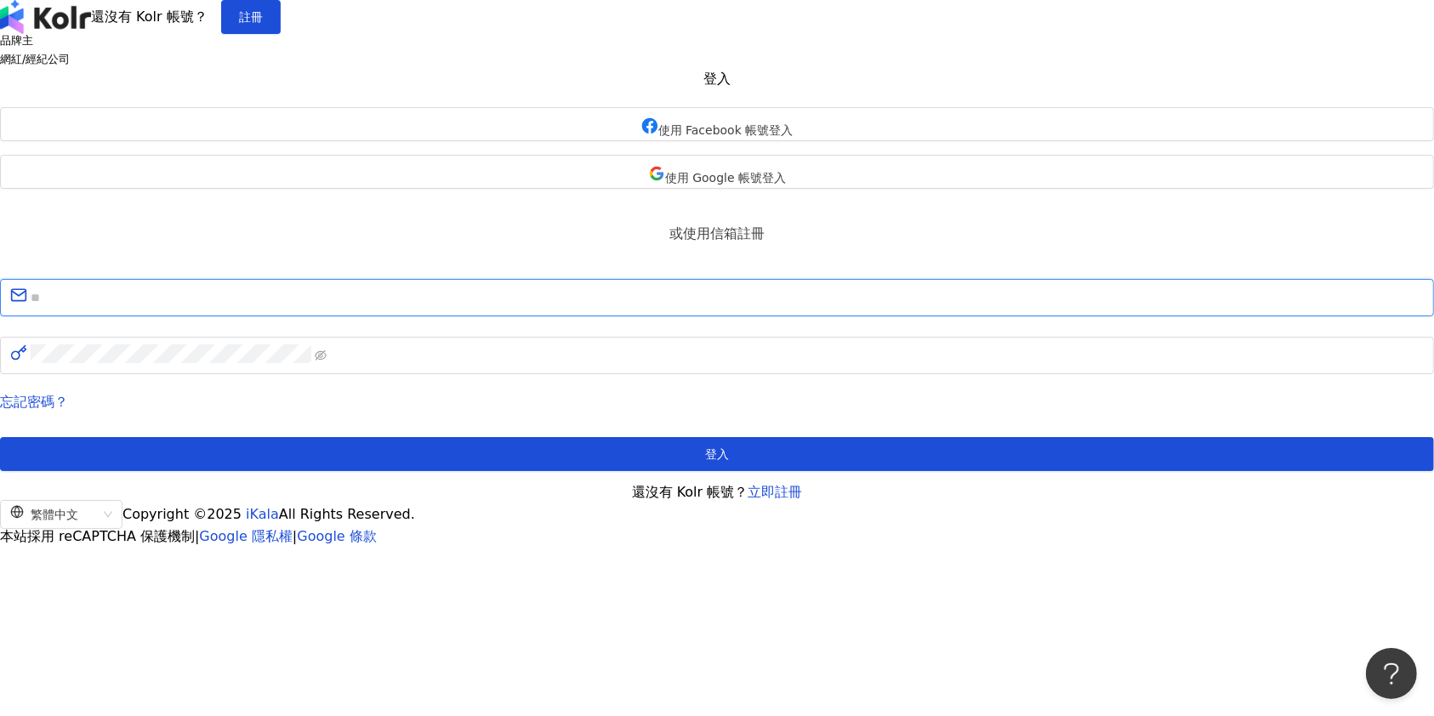
type input "**********"
click at [668, 494] on div "忘記密碼？ 登入 還沒有 Kolr 帳號？ 立即註冊" at bounding box center [717, 448] width 1434 height 106
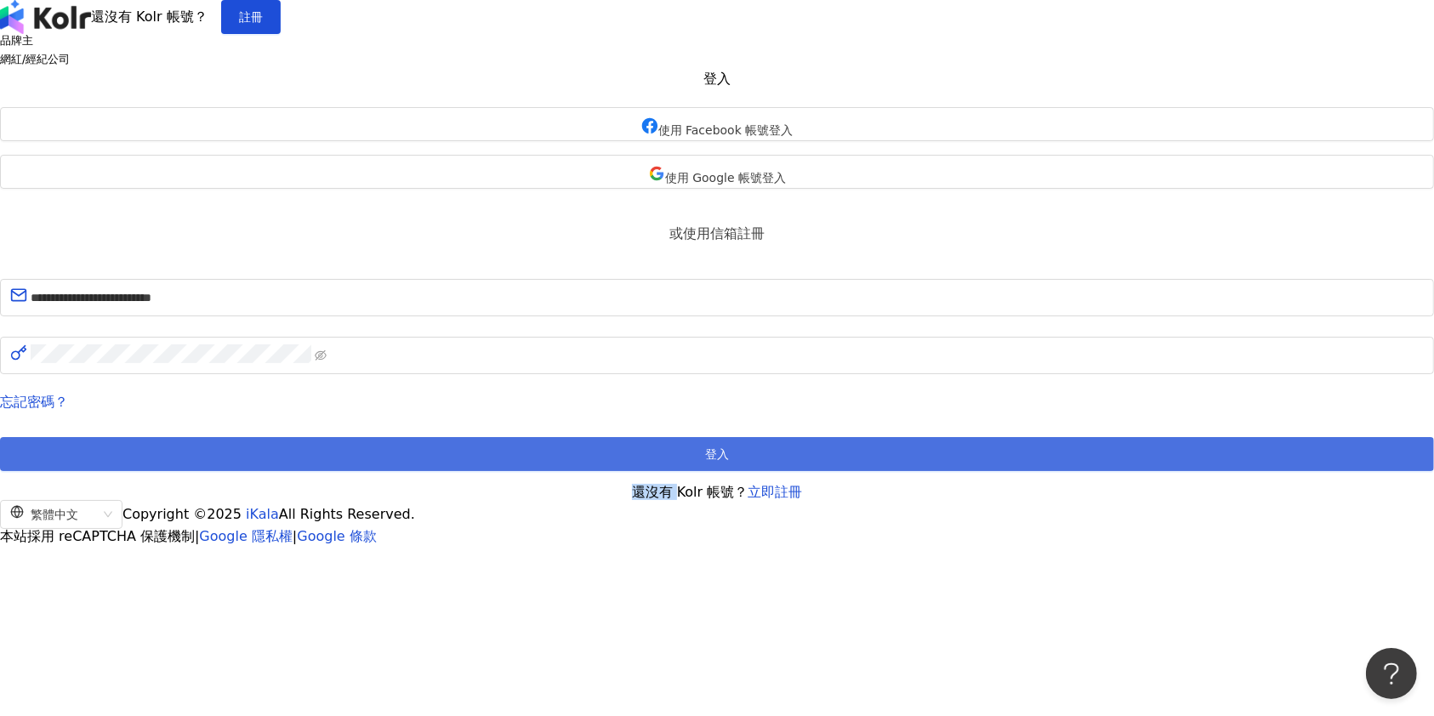
click at [671, 471] on button "登入" at bounding box center [717, 454] width 1434 height 34
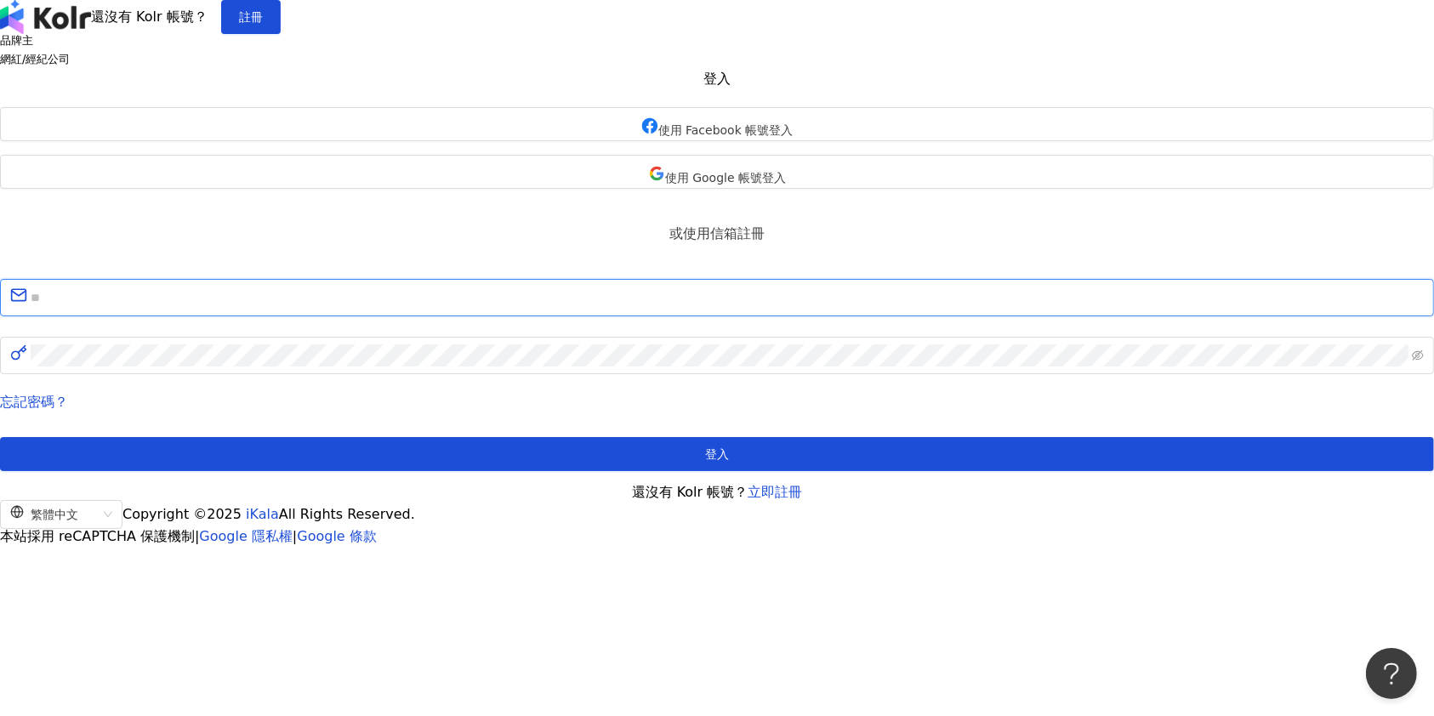
type input "**********"
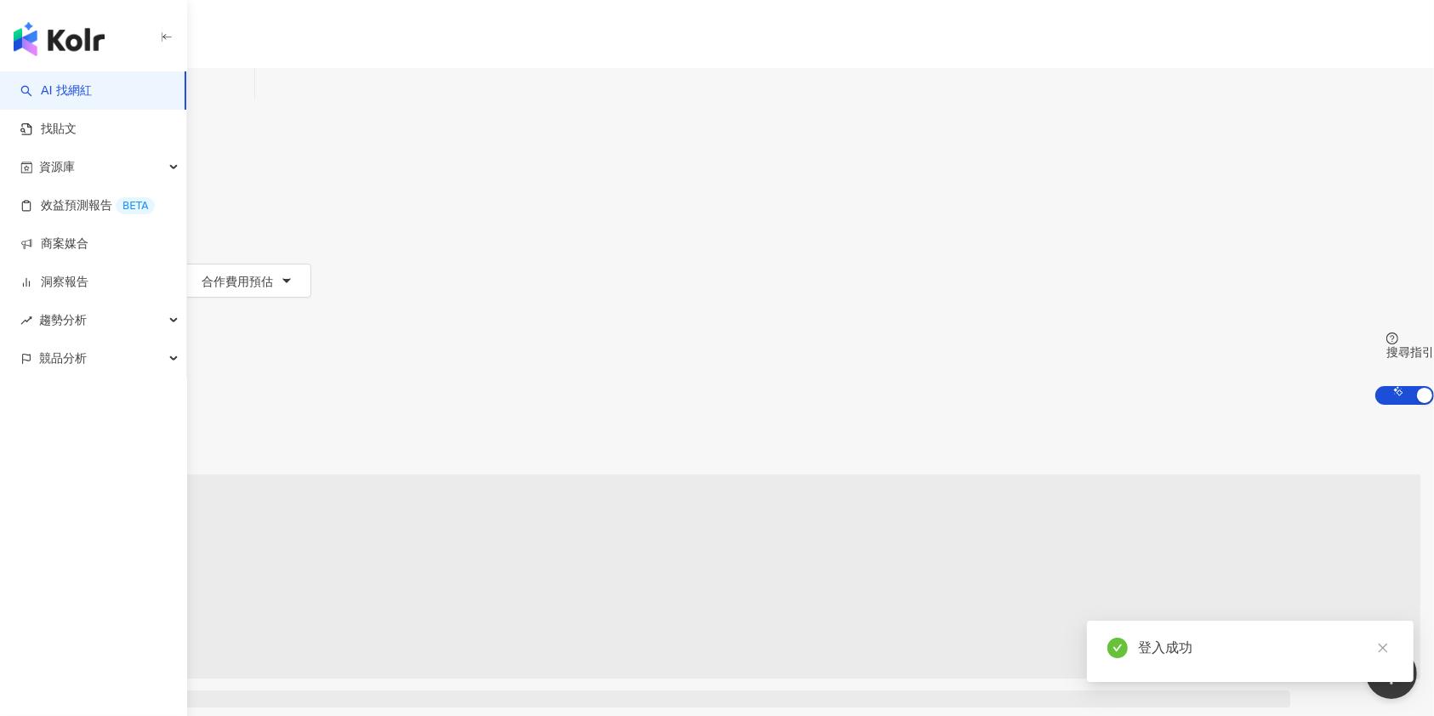
click at [247, 94] on input "search" at bounding box center [179, 84] width 138 height 32
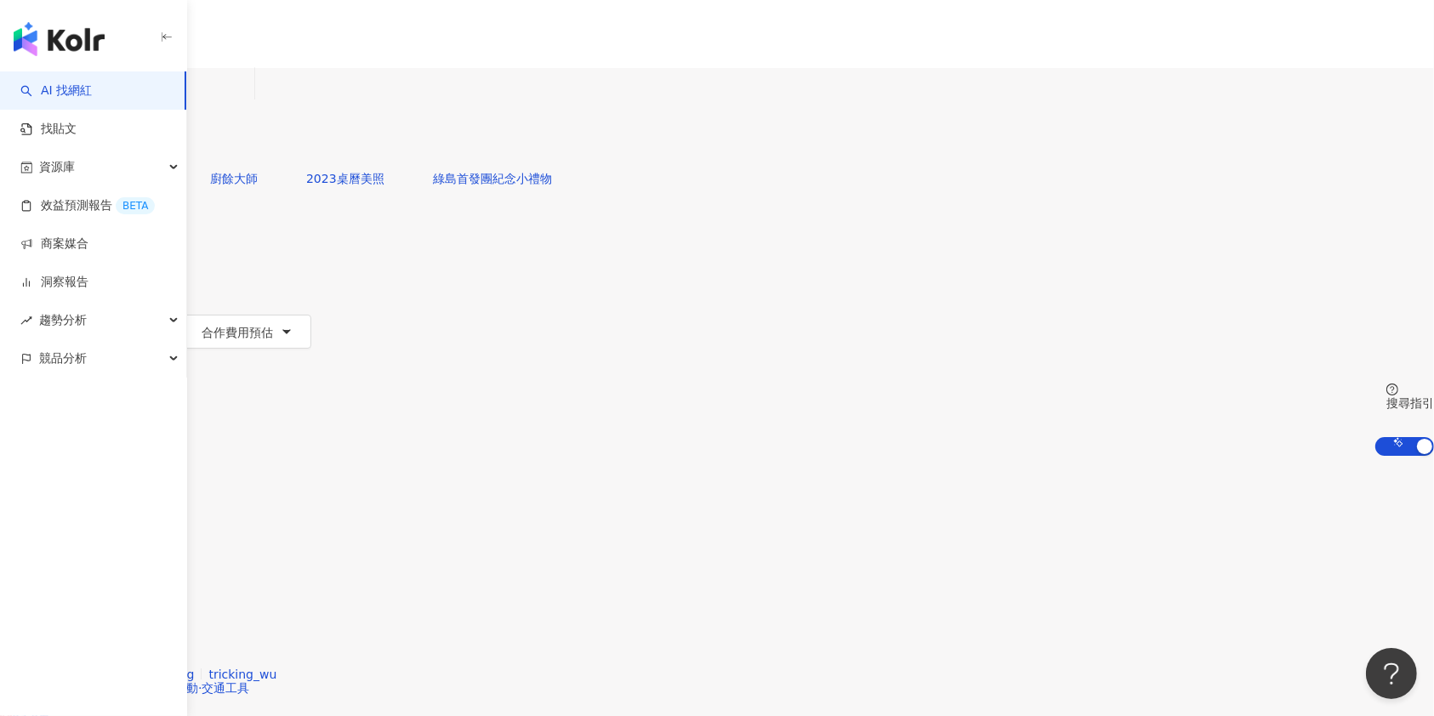
type input "***"
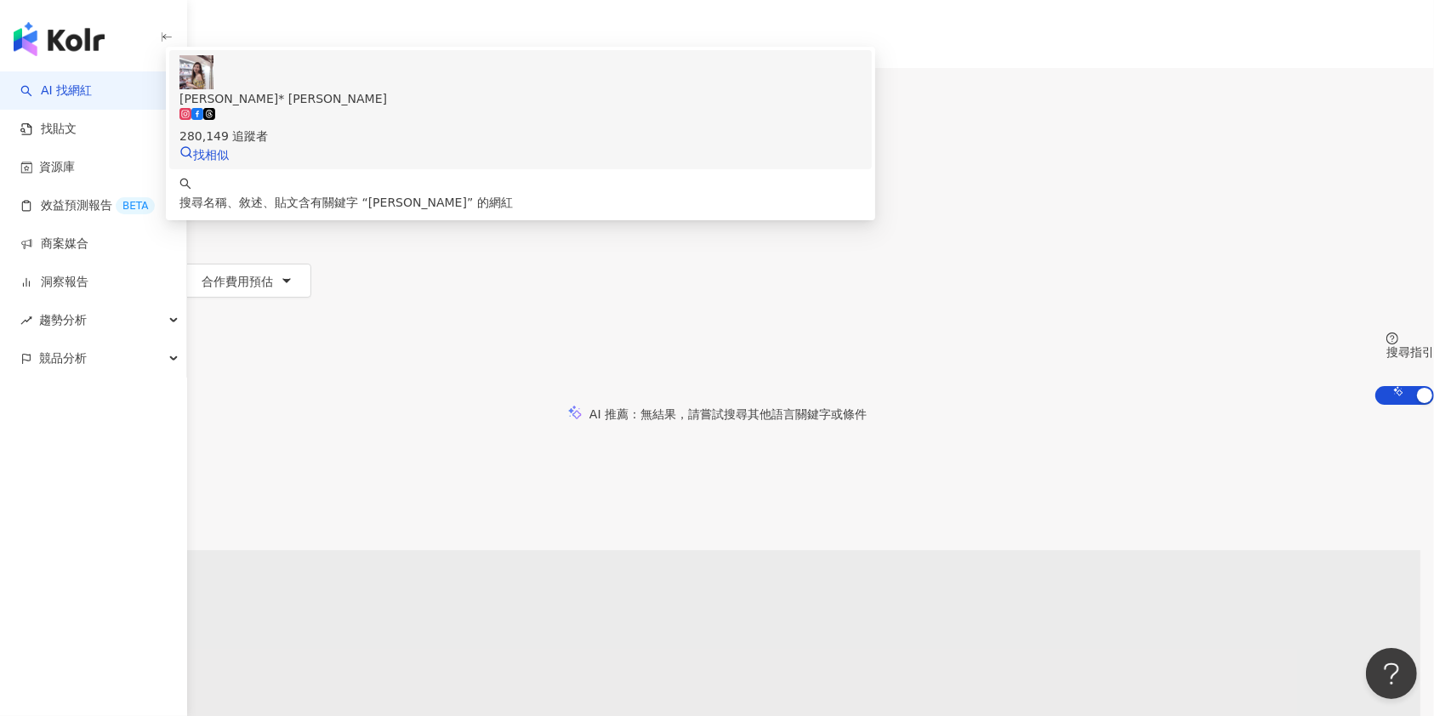
click at [650, 164] on div "Chloe* 吳洛儀 280,149 追蹤者 找相似" at bounding box center [520, 109] width 682 height 109
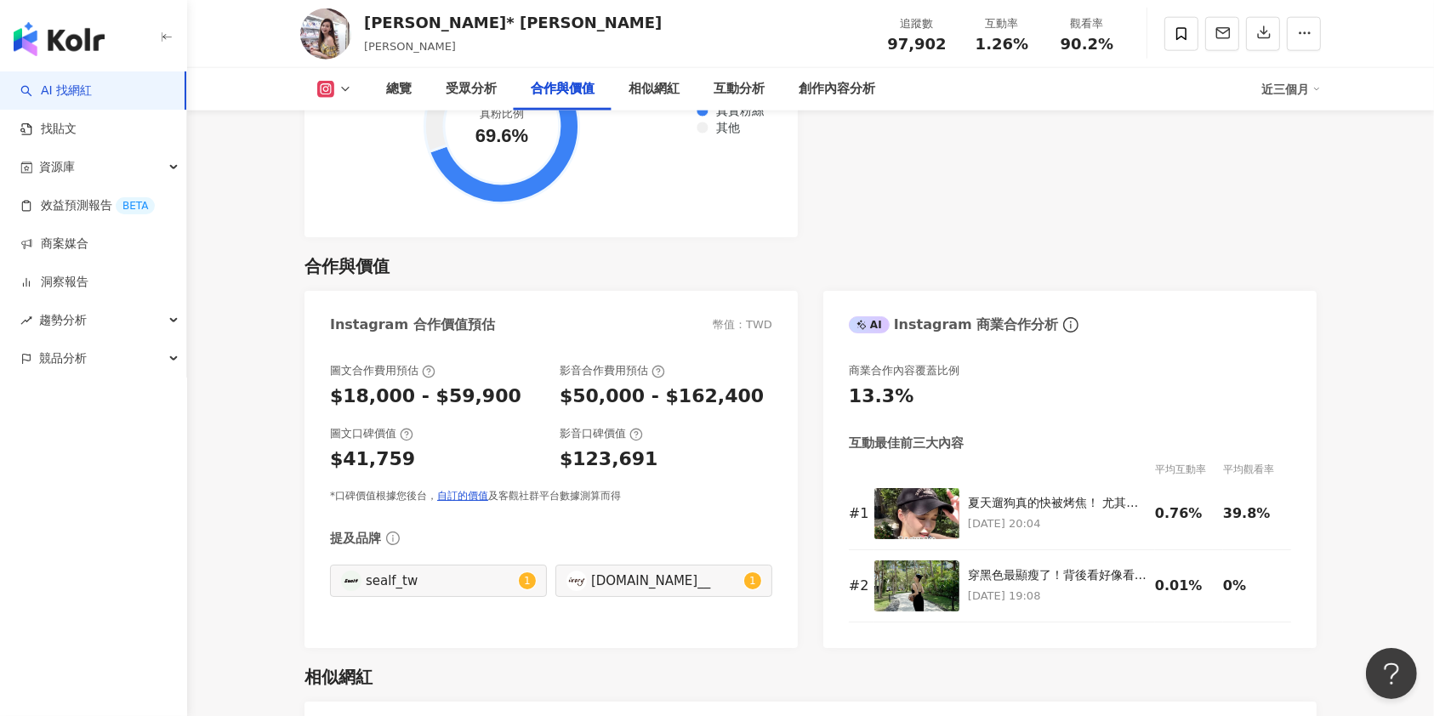
scroll to position [2267, 0]
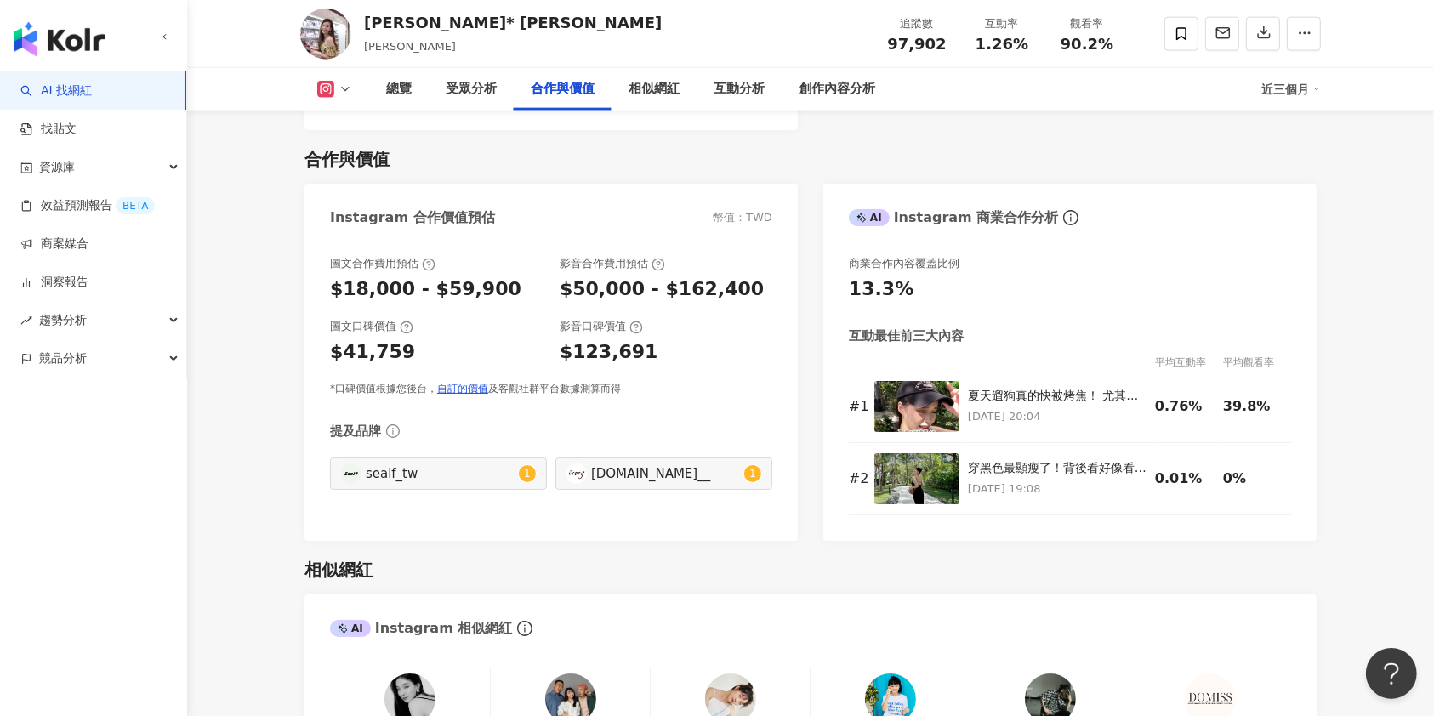
click at [344, 82] on icon at bounding box center [345, 89] width 14 height 14
click at [342, 146] on li "Facebook" at bounding box center [361, 160] width 122 height 39
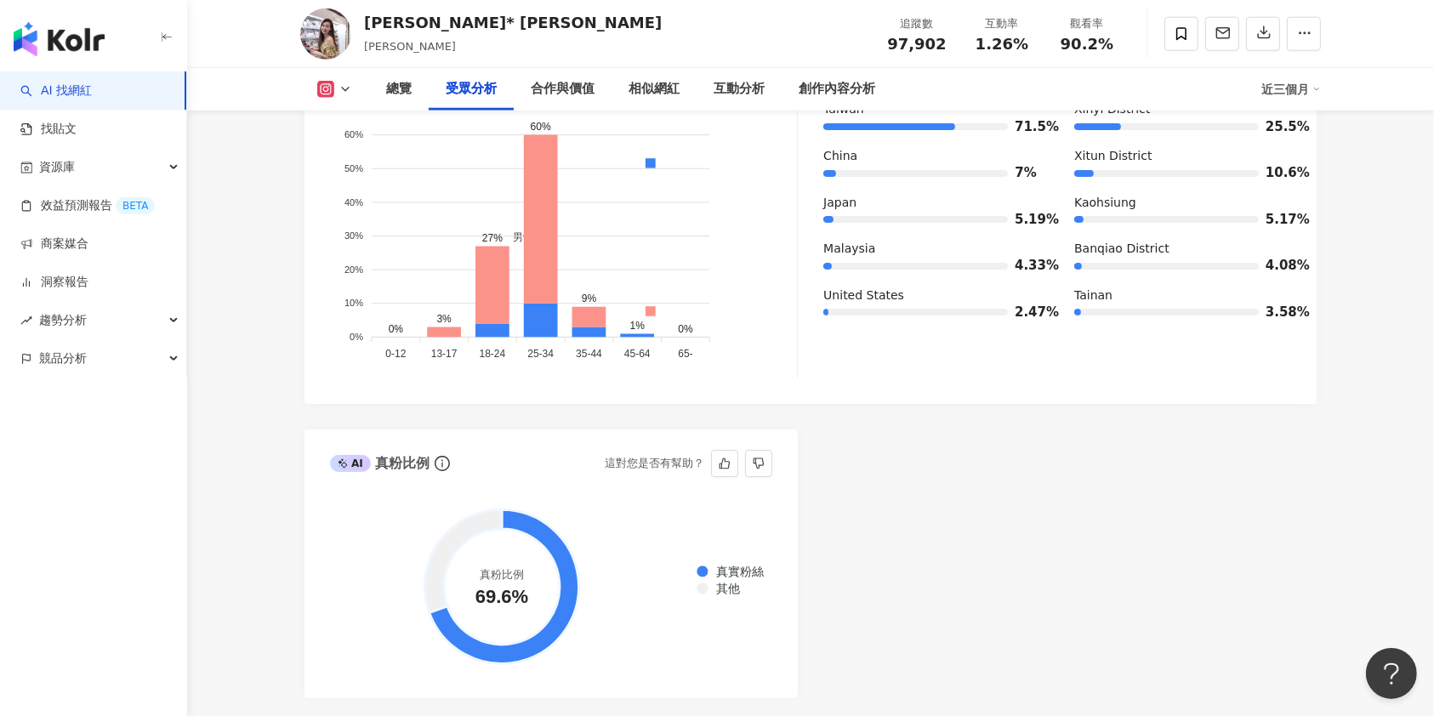
scroll to position [1247, 0]
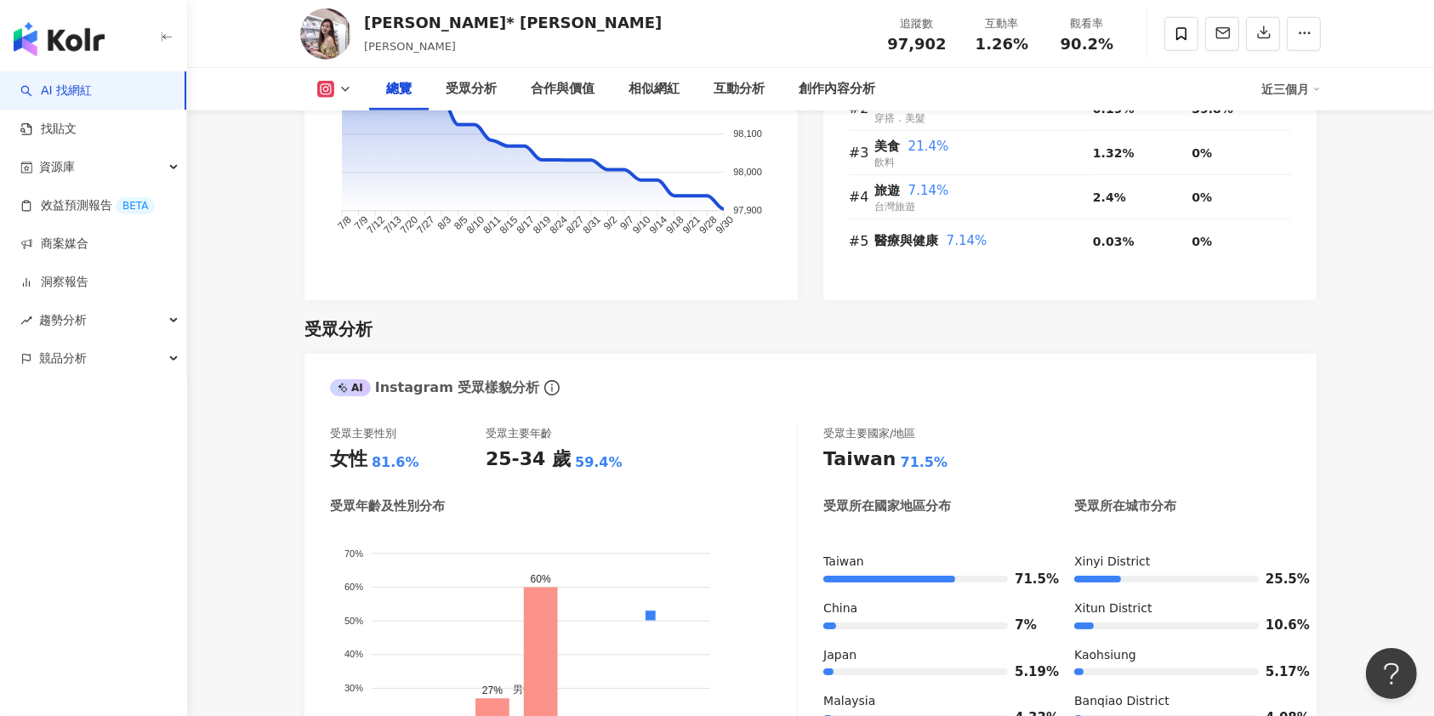
click at [330, 78] on div "總覽 受眾分析 合作與價值 相似網紅 互動分析 創作內容分析 近三個月" at bounding box center [810, 89] width 1020 height 43
click at [307, 76] on div "總覽 受眾分析 合作與價值 相似網紅 互動分析 創作內容分析 近三個月" at bounding box center [810, 89] width 1020 height 43
click at [337, 102] on div "總覽 受眾分析 合作與價值 相似網紅 互動分析 創作內容分析 近三個月" at bounding box center [810, 89] width 1020 height 43
click at [338, 92] on icon at bounding box center [345, 89] width 14 height 14
click at [344, 154] on button "Facebook" at bounding box center [361, 161] width 102 height 24
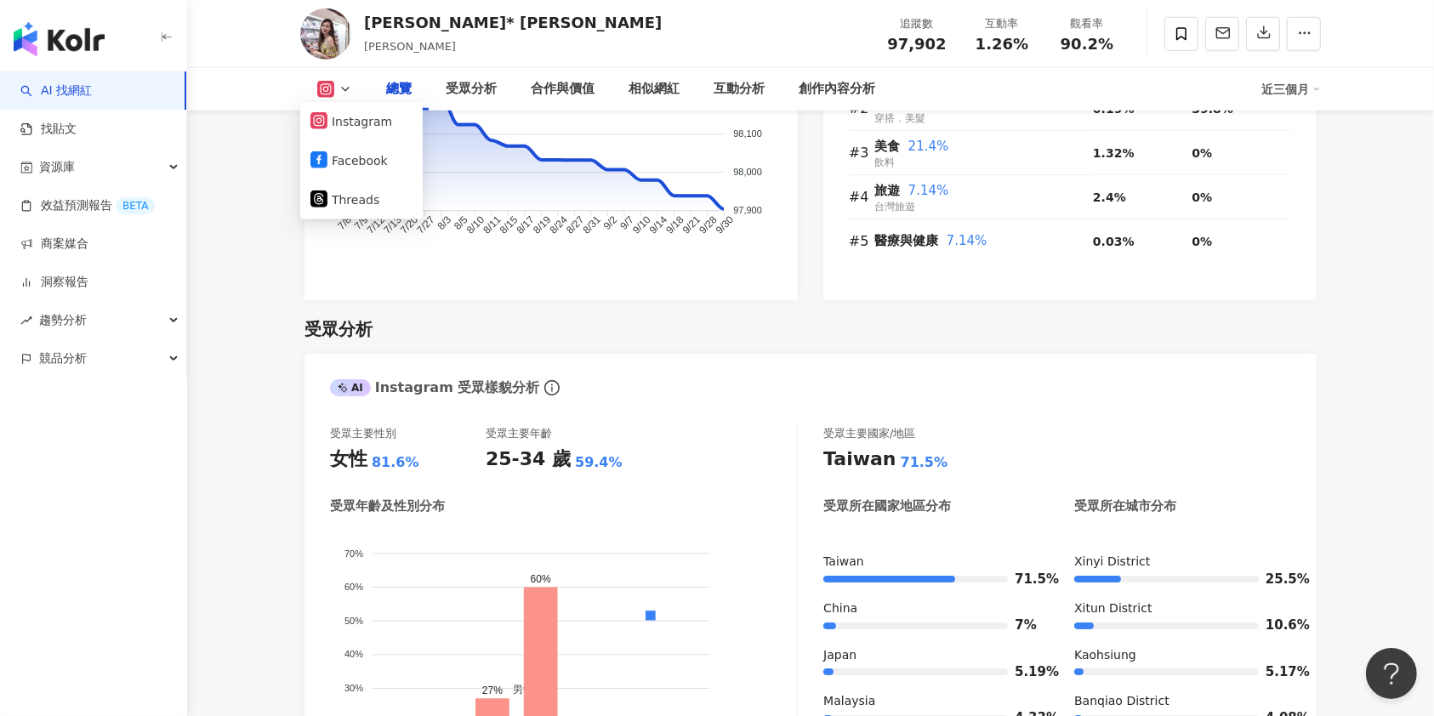
click at [325, 160] on div "追蹤數 97,902 漲粉數 -413 漲粉率 -0.42% 普通 成長趨勢 正常 貼文預估觸及數 6,812-2.1萬 影音預估觸及數 4萬-9.9萬 追蹤…" at bounding box center [550, 73] width 493 height 454
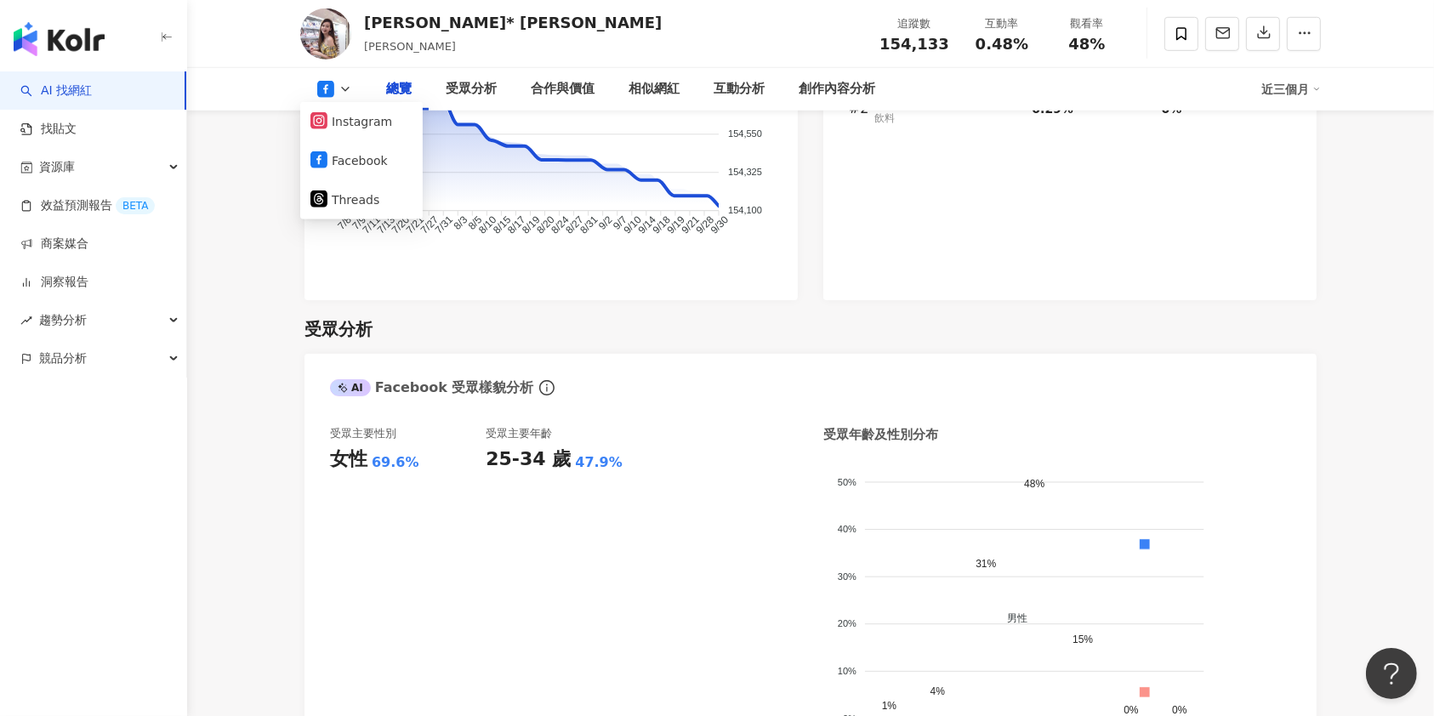
click at [325, 160] on div "追蹤數 154,133 漲粉數 -924 漲粉率 -0.6% 不佳 成長趨勢 正常 貼文預估觸及數 6,628-1.4萬 影音預估觸及數 8.7萬-21.8萬…" at bounding box center [550, 73] width 493 height 454
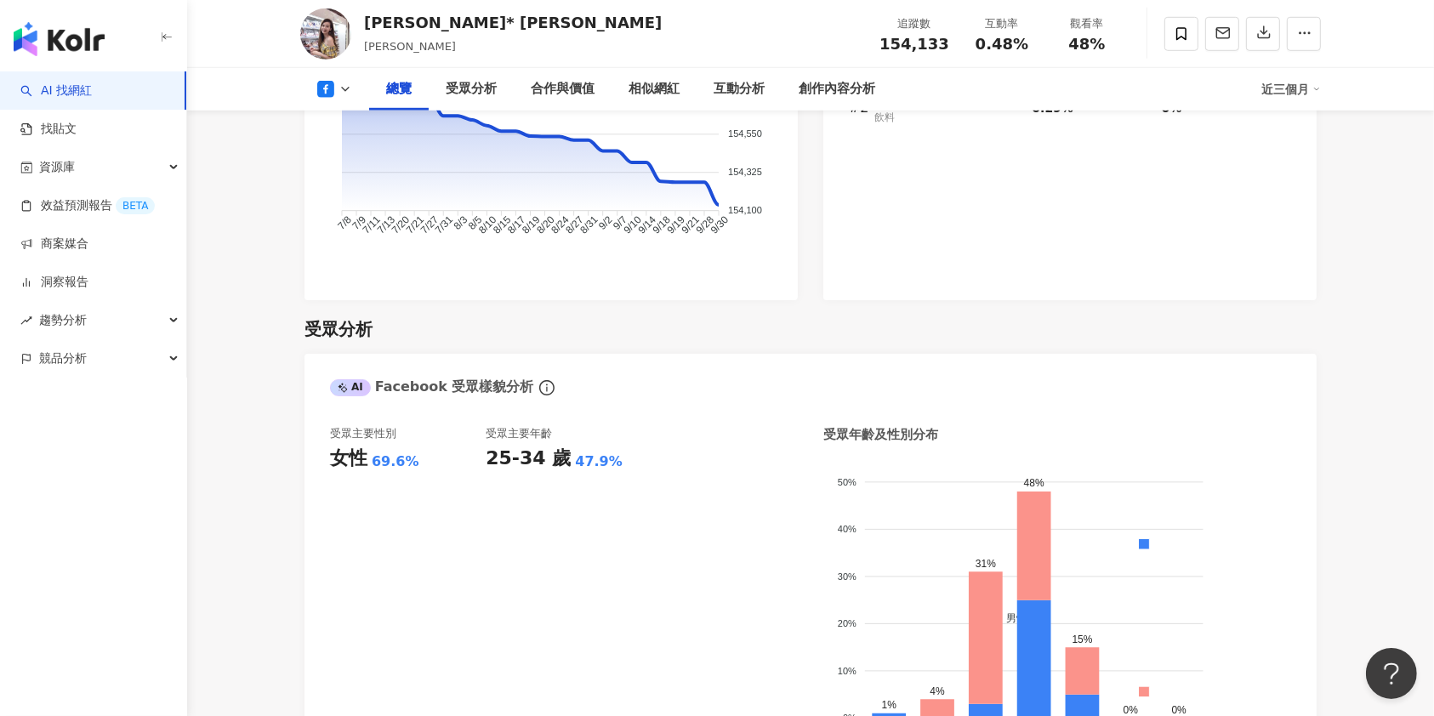
click at [325, 160] on div "追蹤數 154,133 漲粉數 -924 漲粉率 -0.6% 不佳 成長趨勢 正常 貼文預估觸及數 6,628-1.4萬 影音預估觸及數 8.7萬-21.8萬…" at bounding box center [550, 73] width 493 height 454
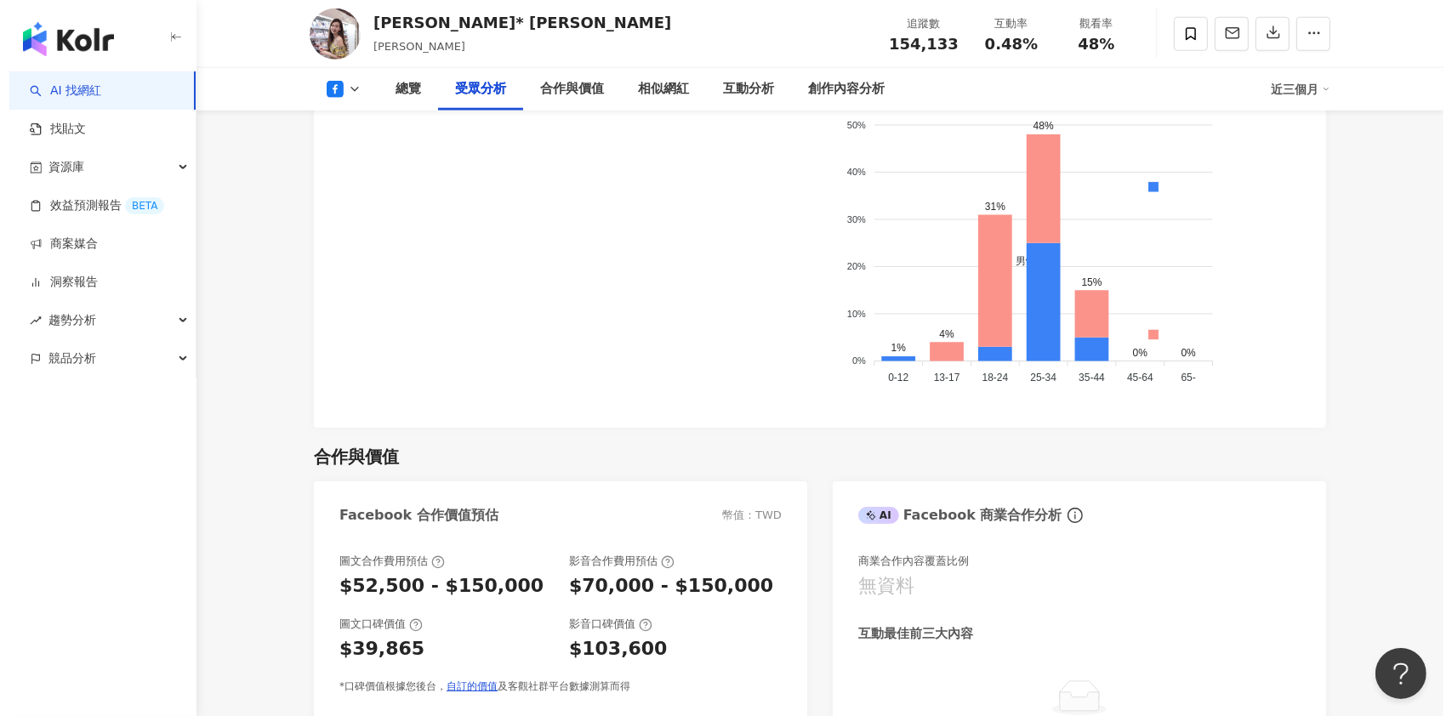
scroll to position [1603, 0]
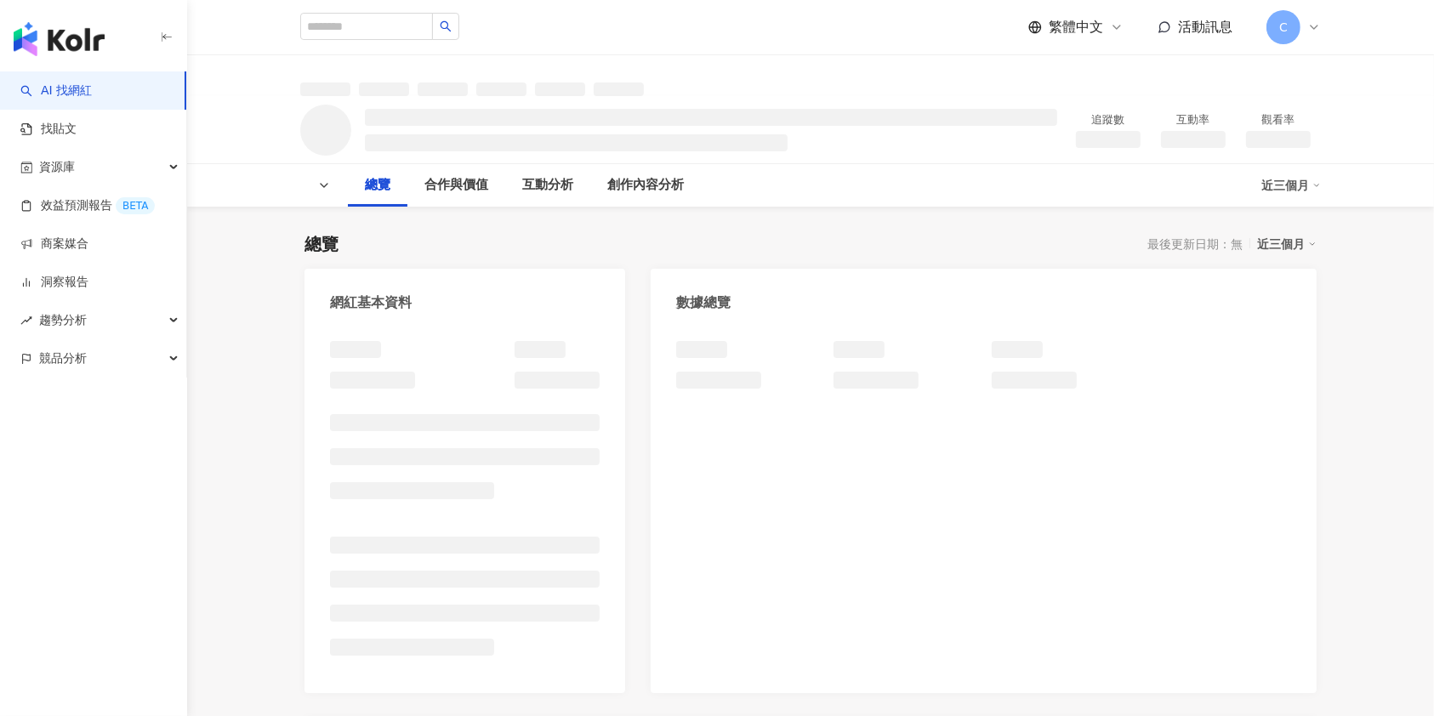
click at [365, 186] on div "總覽" at bounding box center [378, 185] width 26 height 20
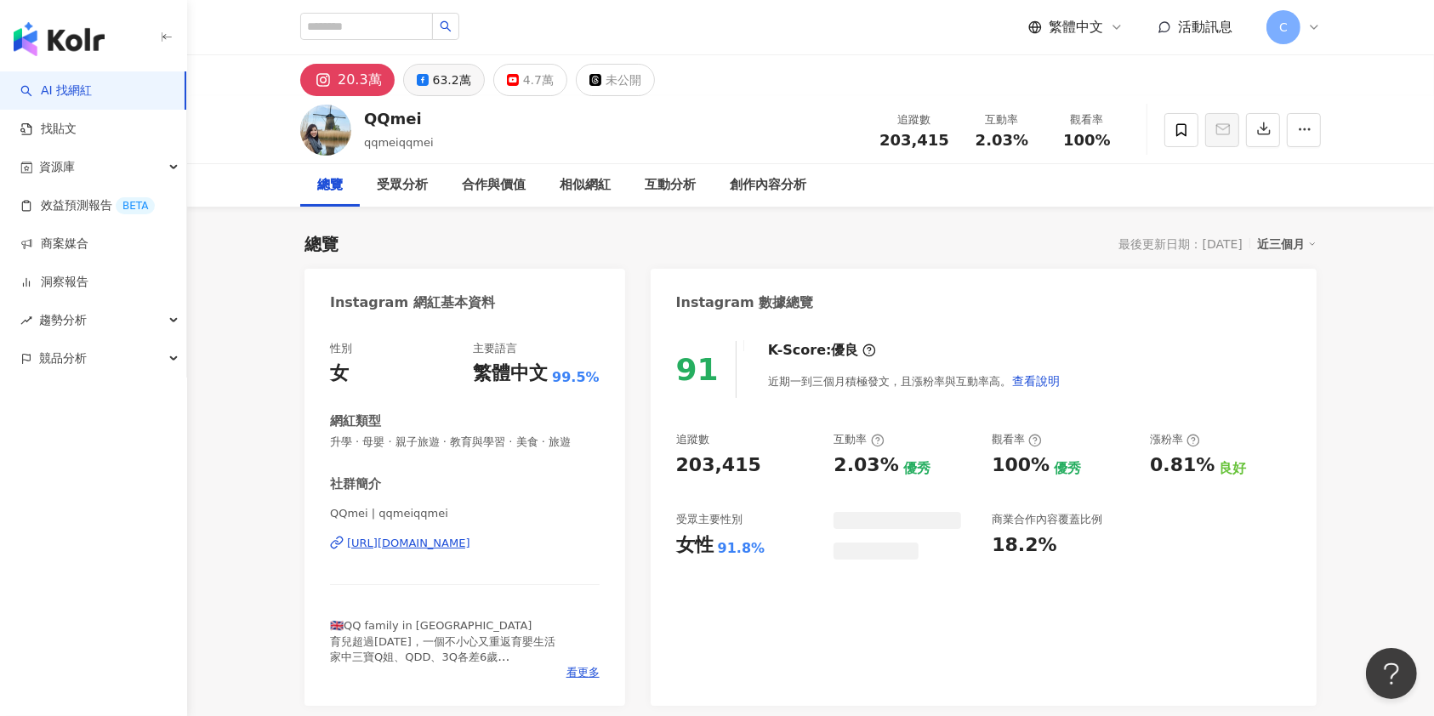
click at [438, 68] on div "63.2萬" at bounding box center [452, 80] width 38 height 24
click at [453, 87] on div "63.2萬" at bounding box center [452, 80] width 38 height 24
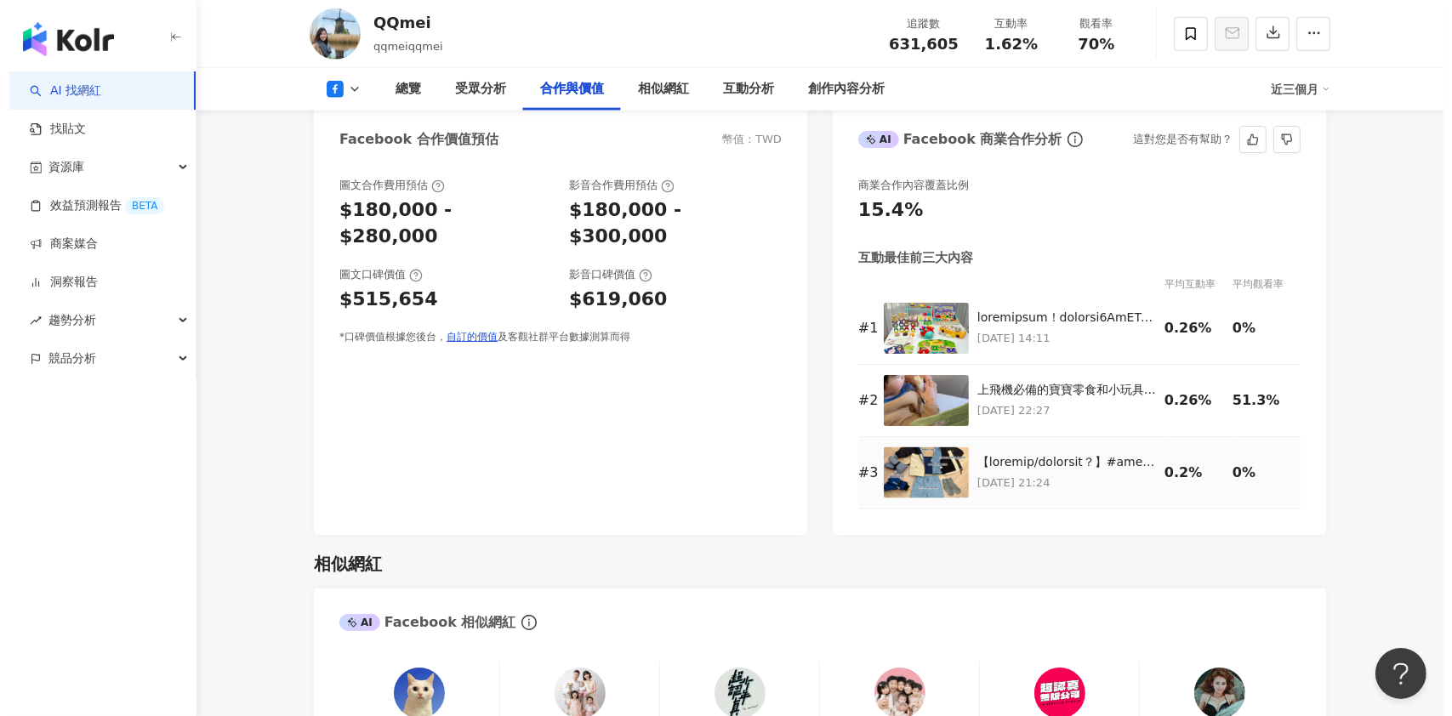
scroll to position [1927, 0]
